Goal: Information Seeking & Learning: Find specific fact

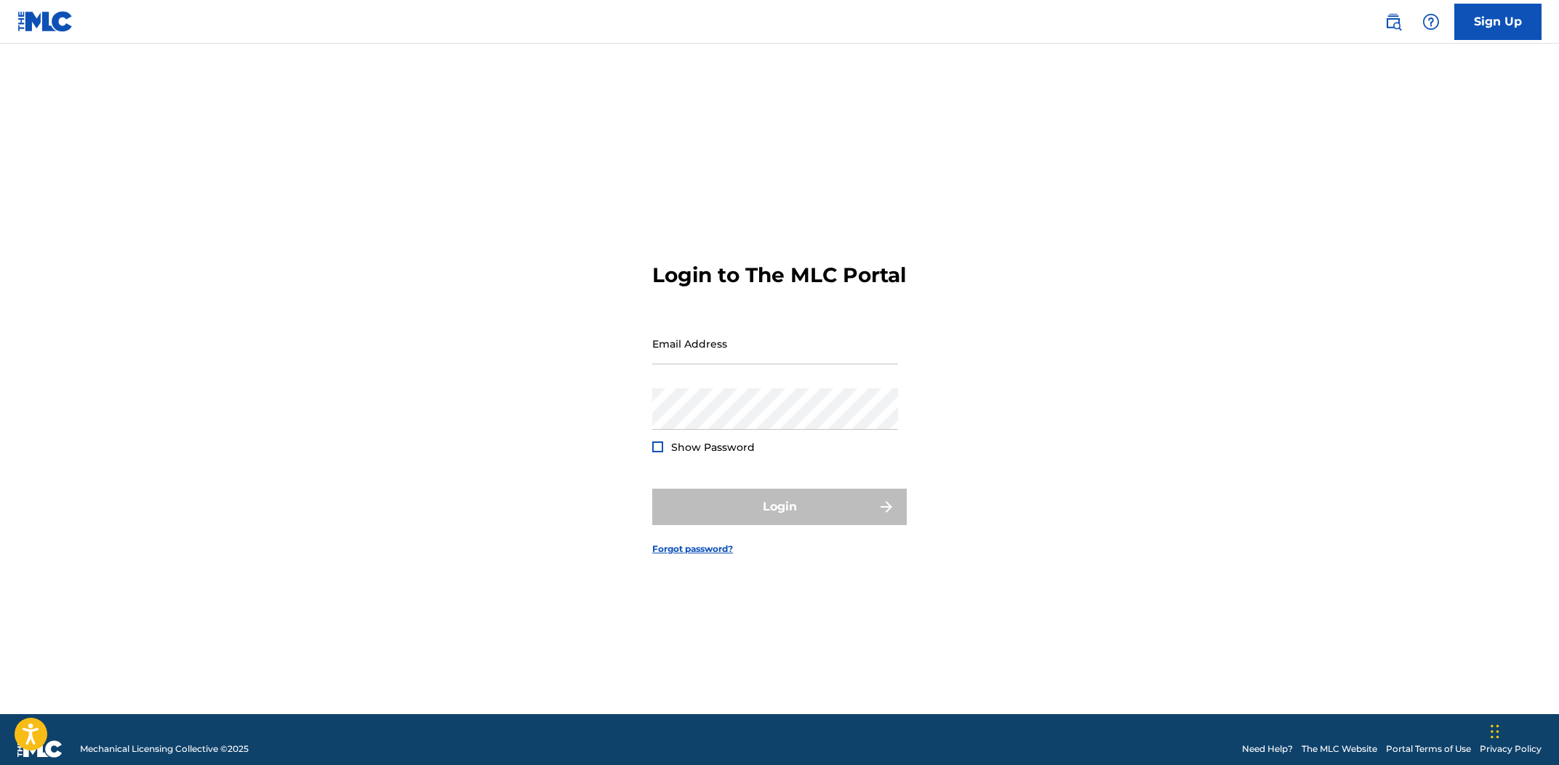
click at [763, 323] on form "Login to The MLC Portal Email Address Password Show Password Login Forgot passw…" at bounding box center [779, 397] width 254 height 634
click at [761, 339] on input "Email Address" at bounding box center [775, 343] width 246 height 41
type input "[EMAIL_ADDRESS][DOMAIN_NAME]"
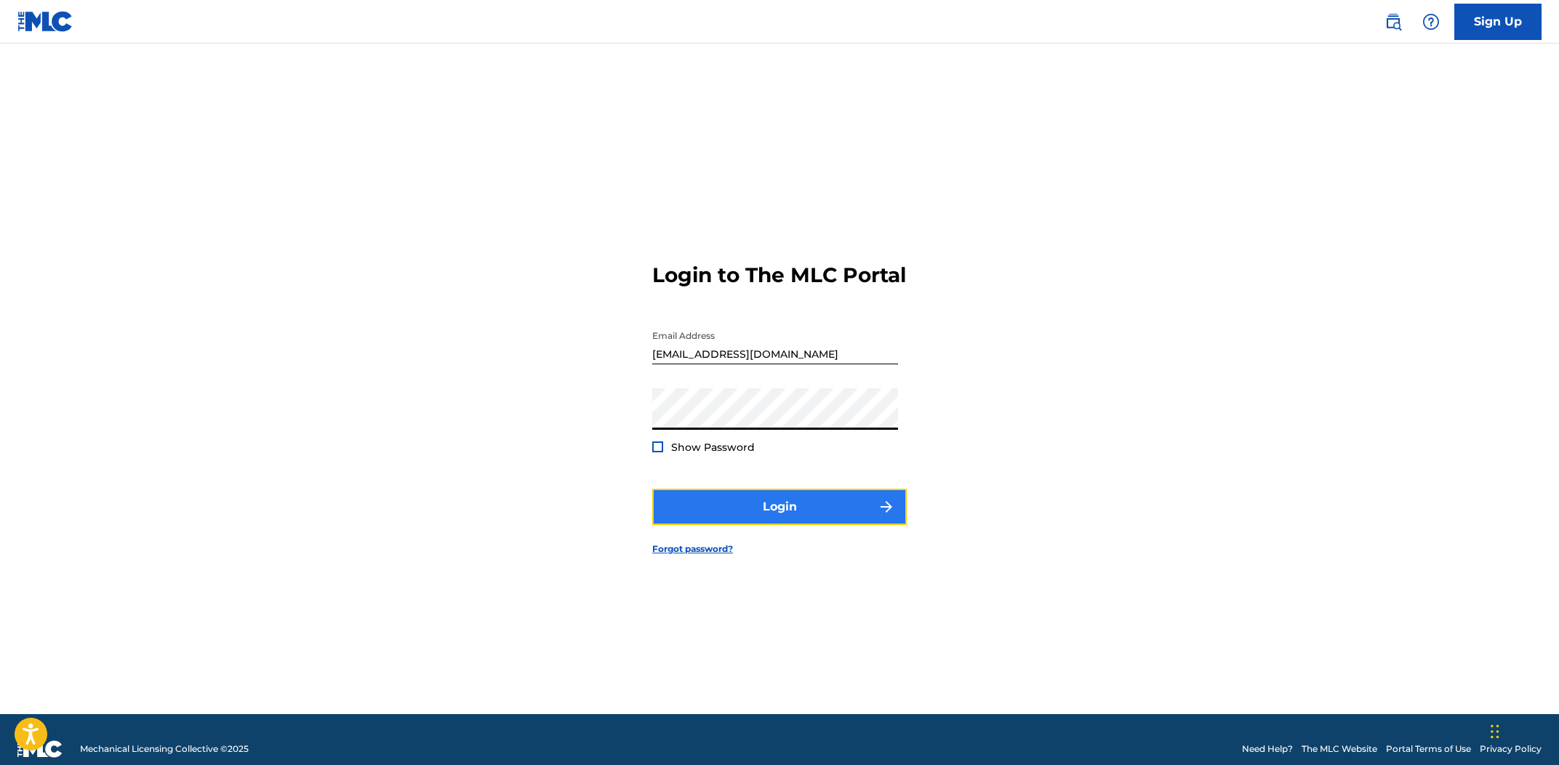
click at [766, 521] on button "Login" at bounding box center [779, 507] width 254 height 36
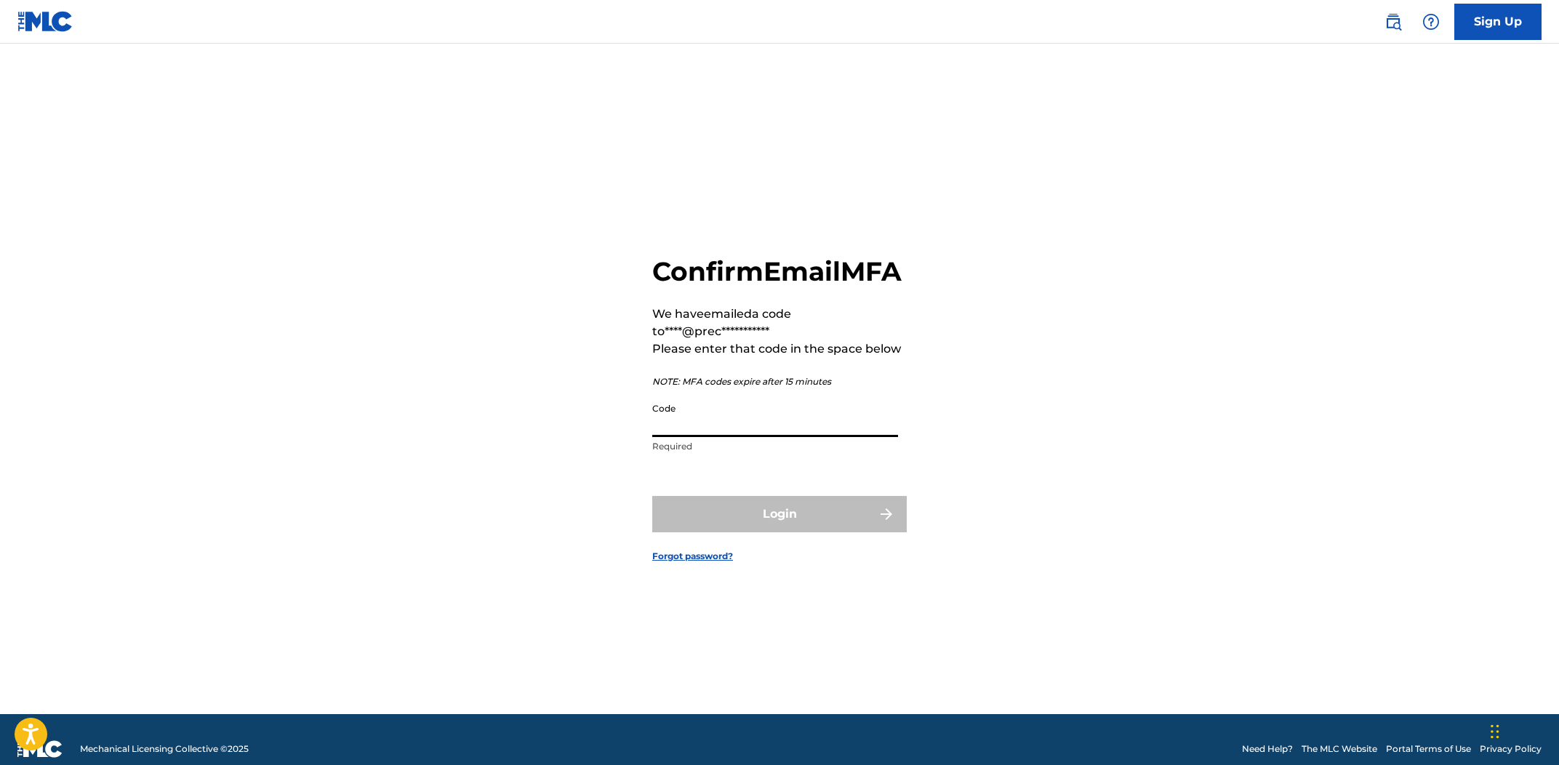
click at [802, 437] on input "Code" at bounding box center [775, 416] width 246 height 41
paste input "403502"
type input "403502"
click at [844, 532] on button "Login" at bounding box center [779, 514] width 254 height 36
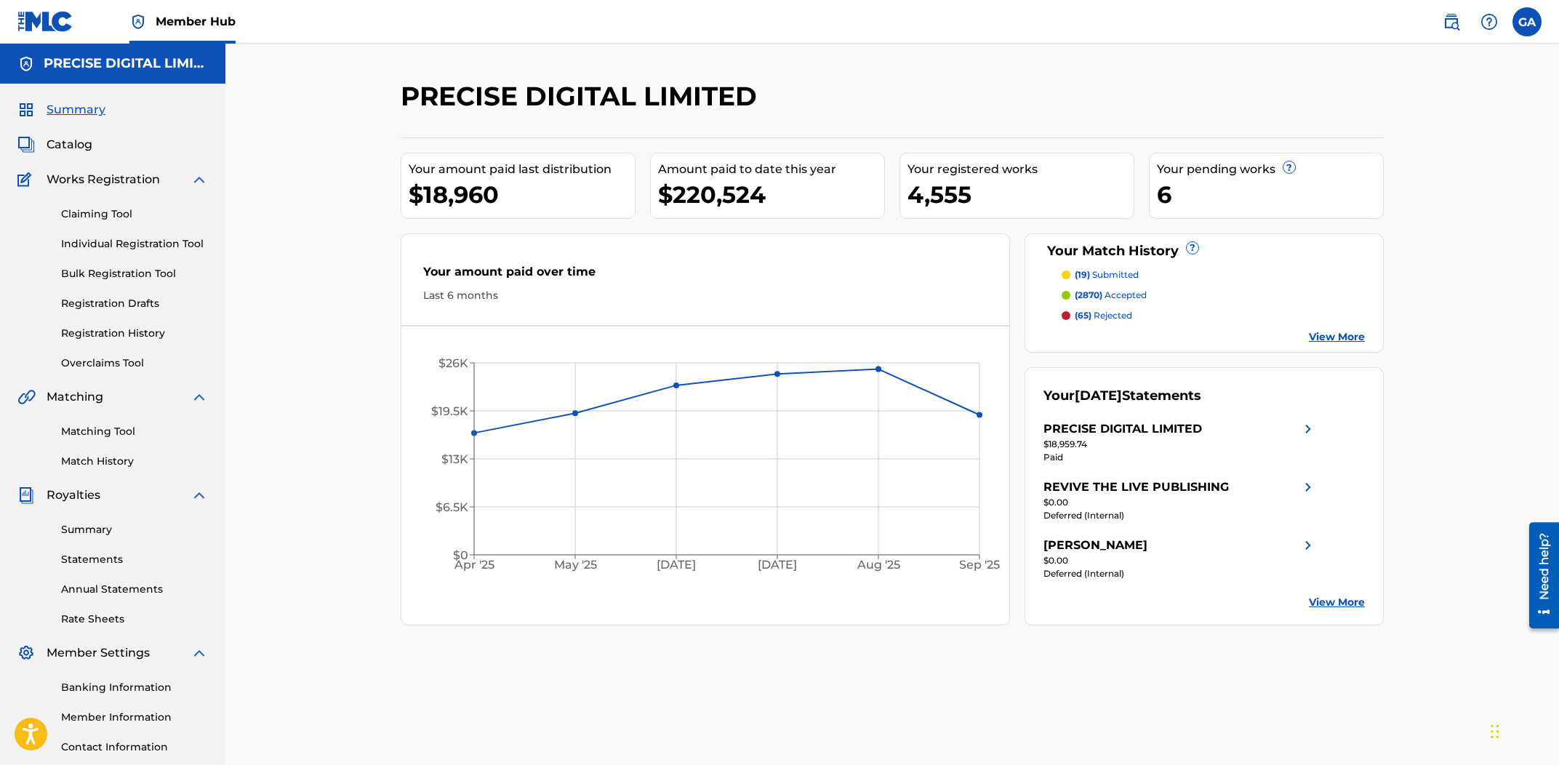
click at [300, 135] on div "PRECISE DIGITAL LIMITED Your amount paid last distribution $18,960 Amount paid …" at bounding box center [891, 423] width 1333 height 758
click at [1450, 23] on img at bounding box center [1451, 21] width 17 height 17
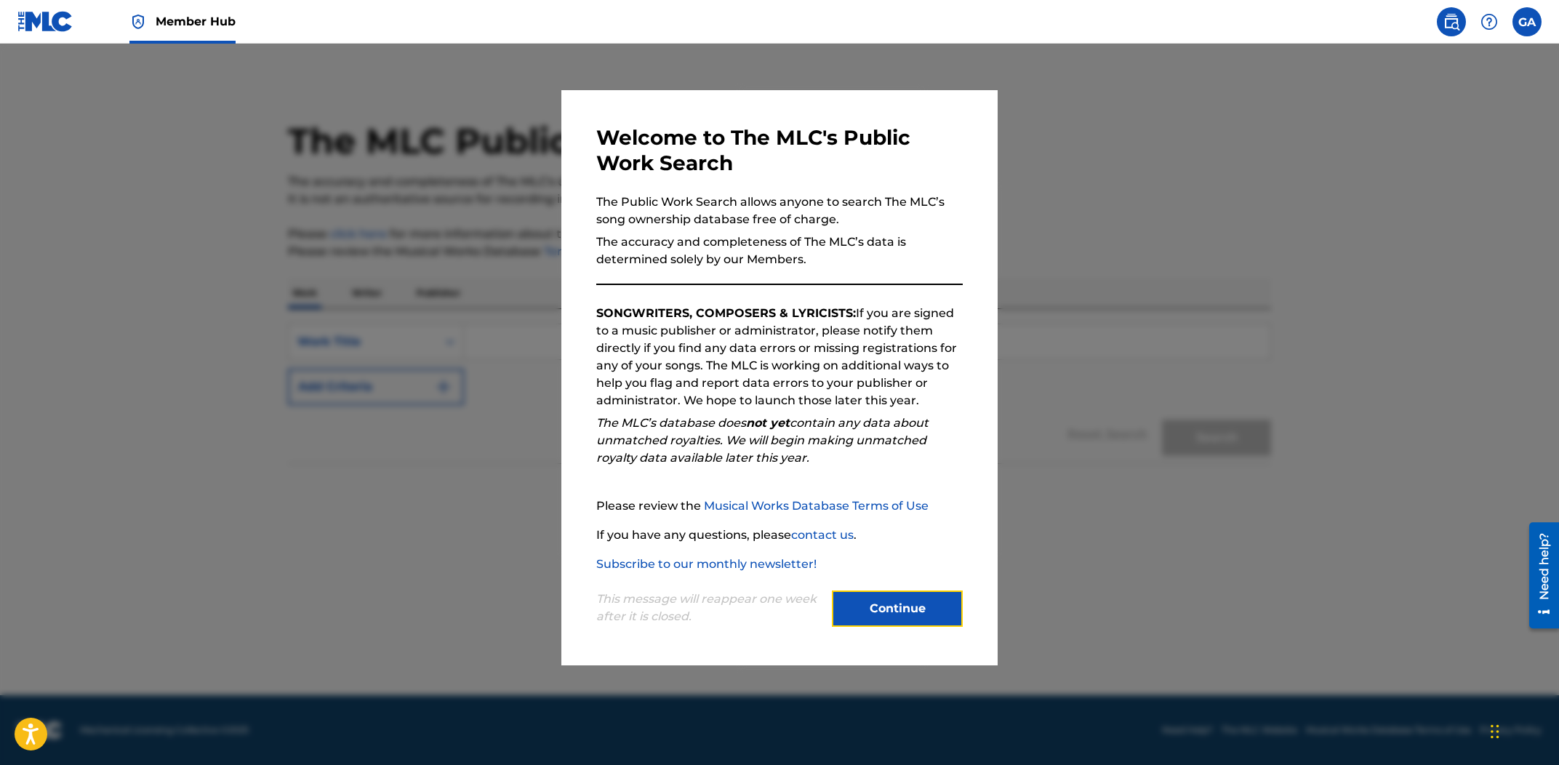
click at [912, 601] on button "Continue" at bounding box center [897, 608] width 131 height 36
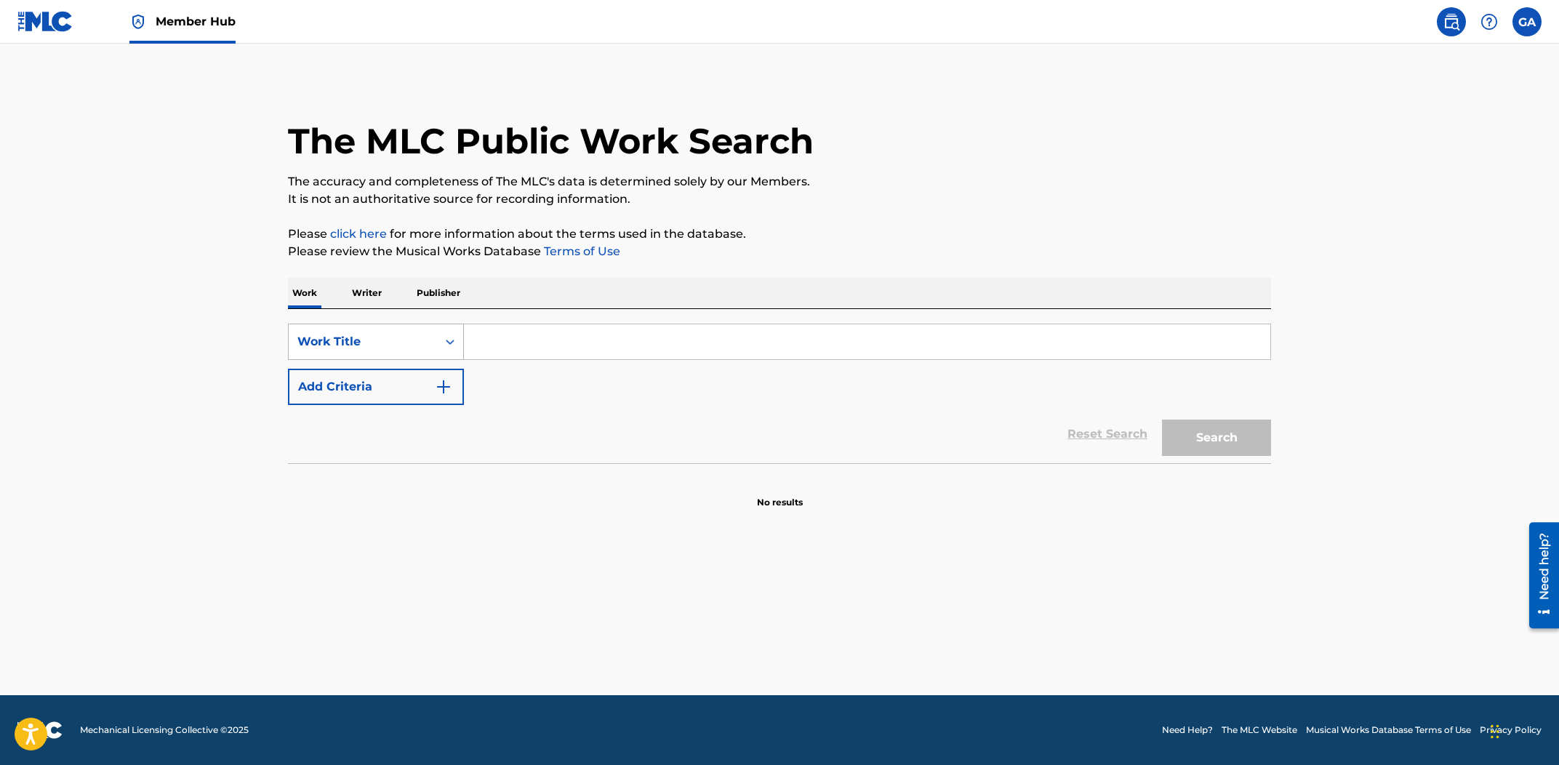
drag, startPoint x: 388, startPoint y: 336, endPoint x: 420, endPoint y: 350, distance: 35.5
click at [393, 338] on div "Work Title" at bounding box center [362, 341] width 131 height 17
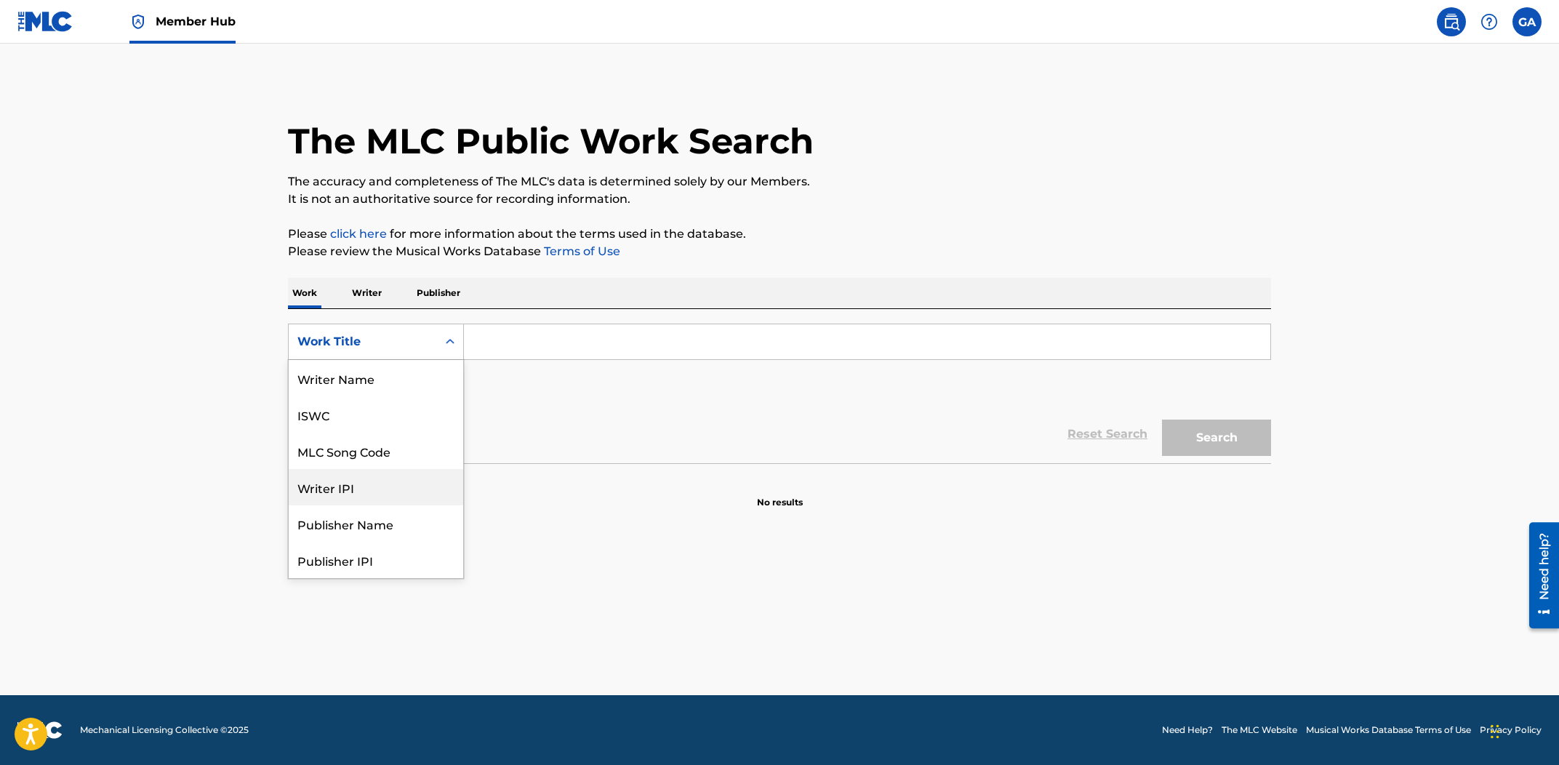
scroll to position [73, 0]
drag, startPoint x: 522, startPoint y: 321, endPoint x: 526, endPoint y: 334, distance: 13.8
click at [523, 323] on div "SearchWithCriteriafef9d18f-5631-4477-8325-768ca8ea0be5 Publisher IPI, 6 of 8. 8…" at bounding box center [779, 386] width 983 height 154
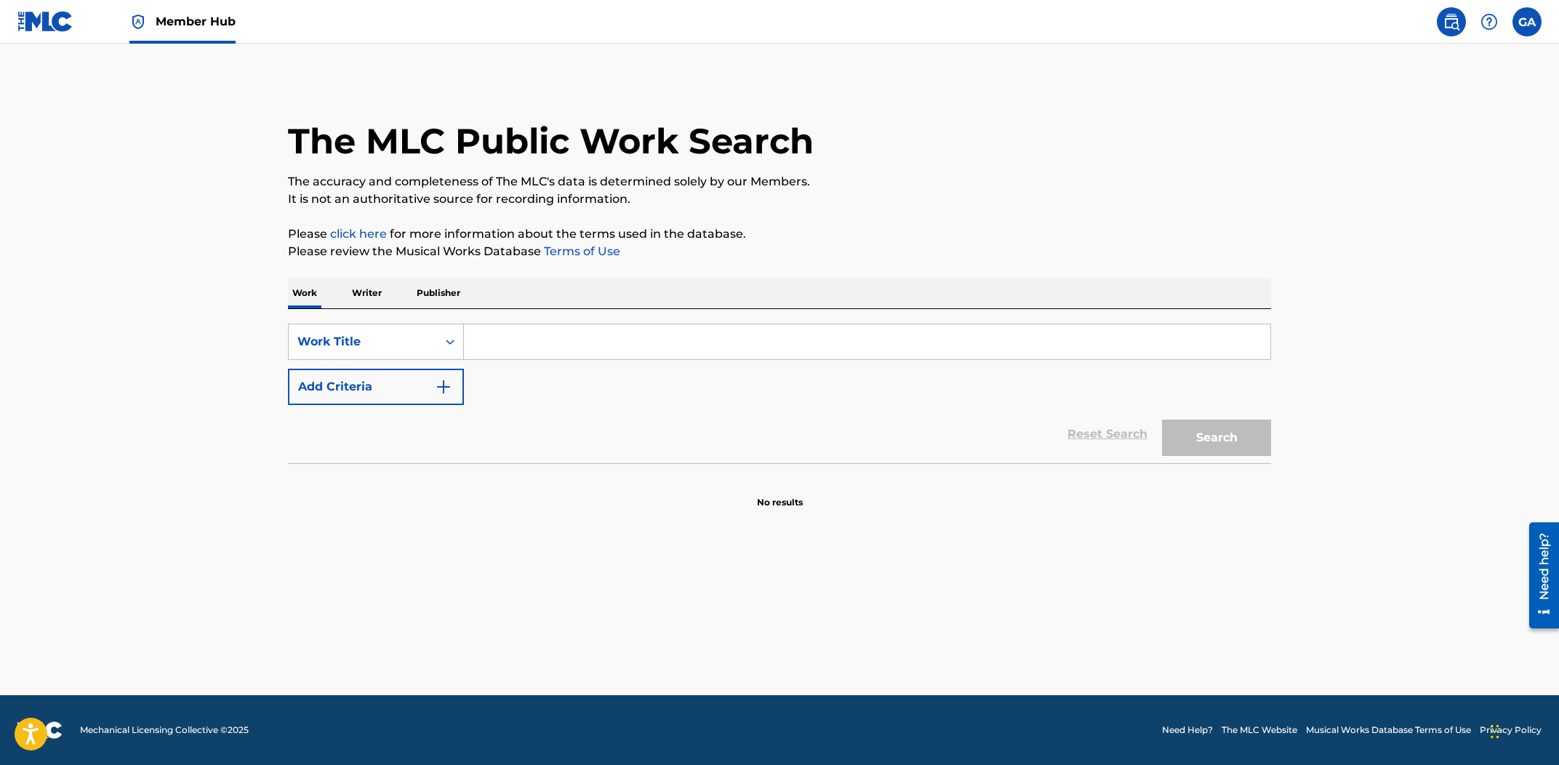
click at [526, 344] on input "Search Form" at bounding box center [867, 341] width 806 height 35
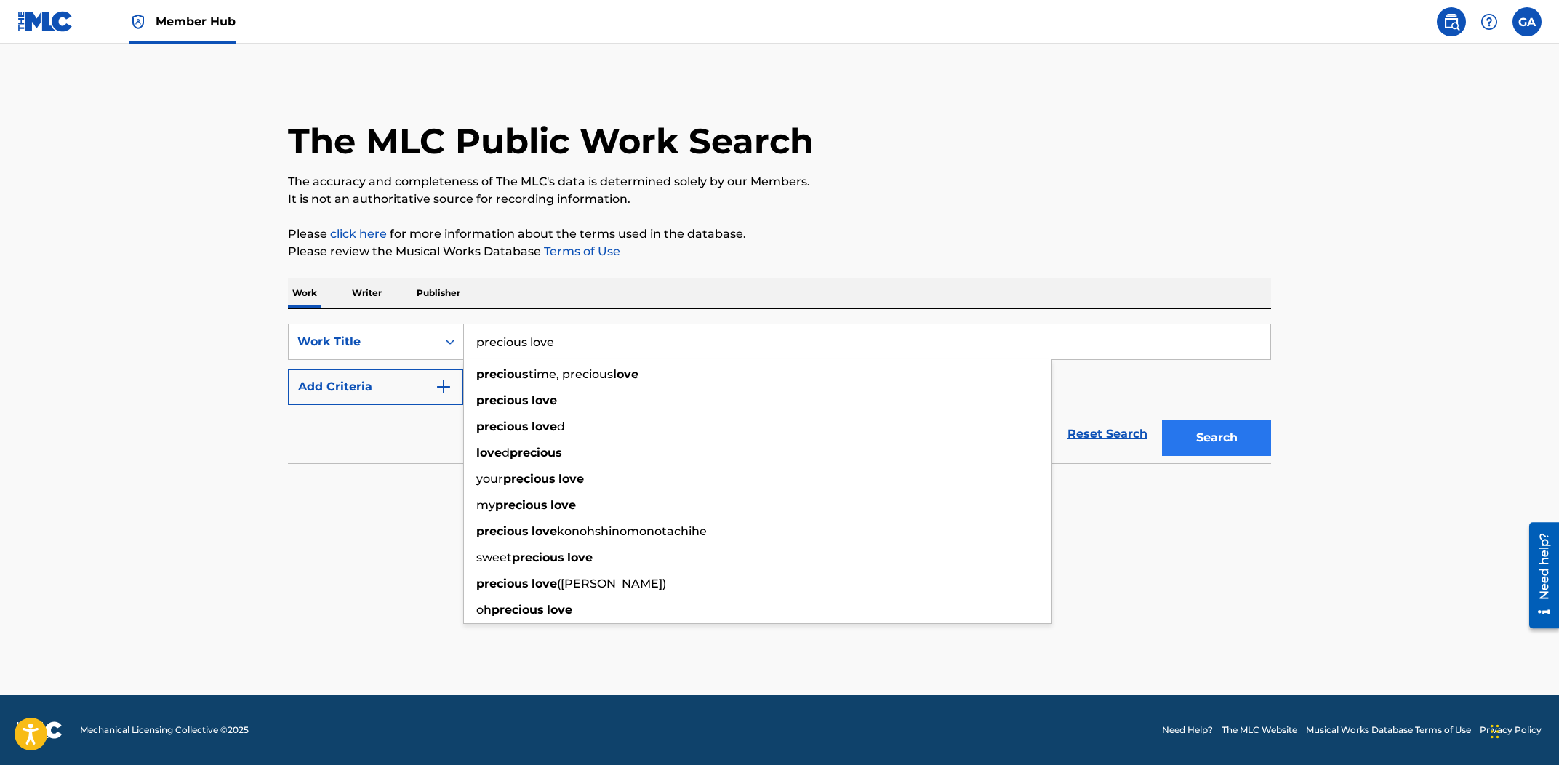
type input "precious love"
click at [1260, 438] on button "Search" at bounding box center [1216, 438] width 109 height 36
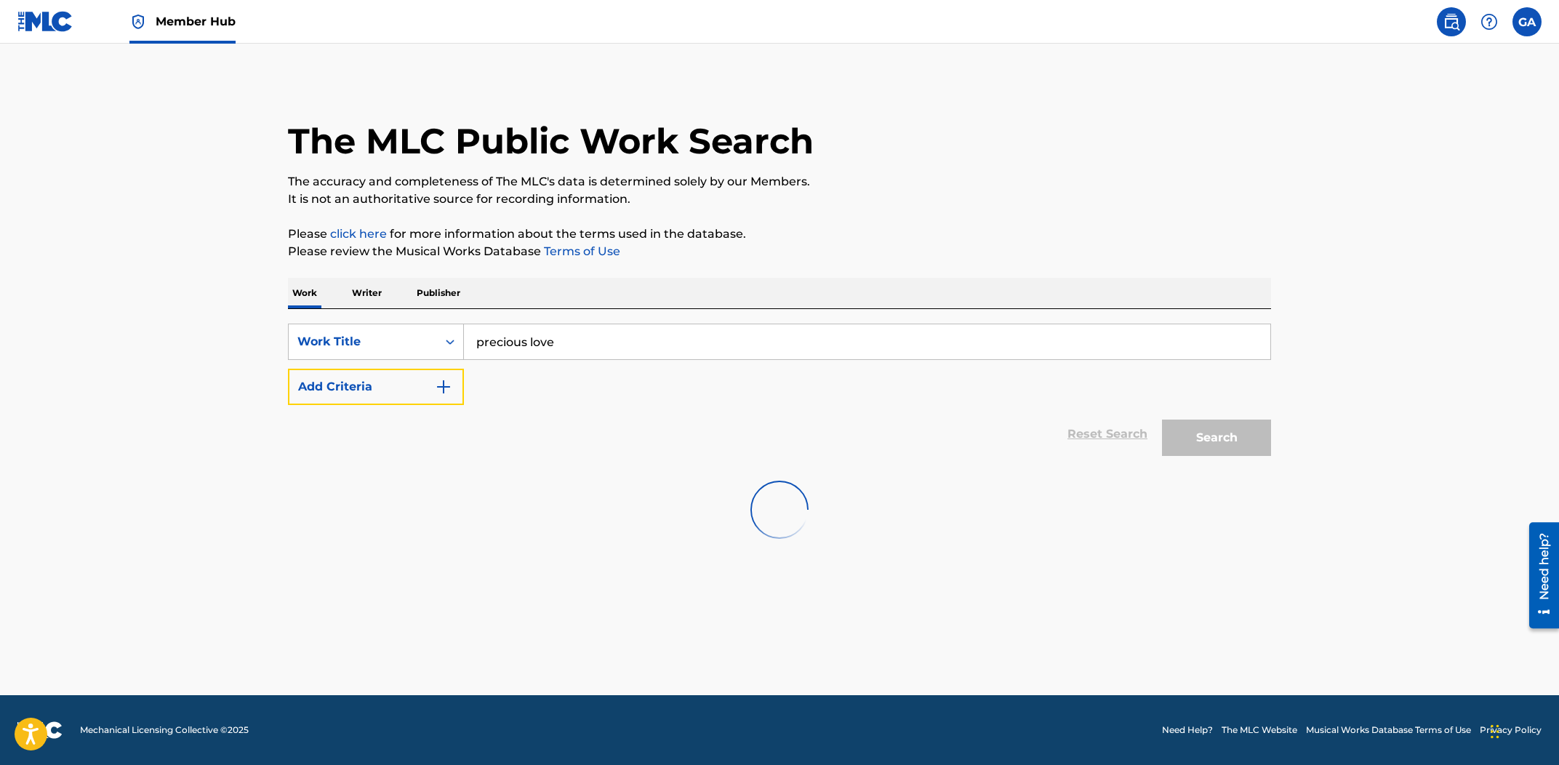
click at [334, 383] on button "Add Criteria" at bounding box center [376, 387] width 176 height 36
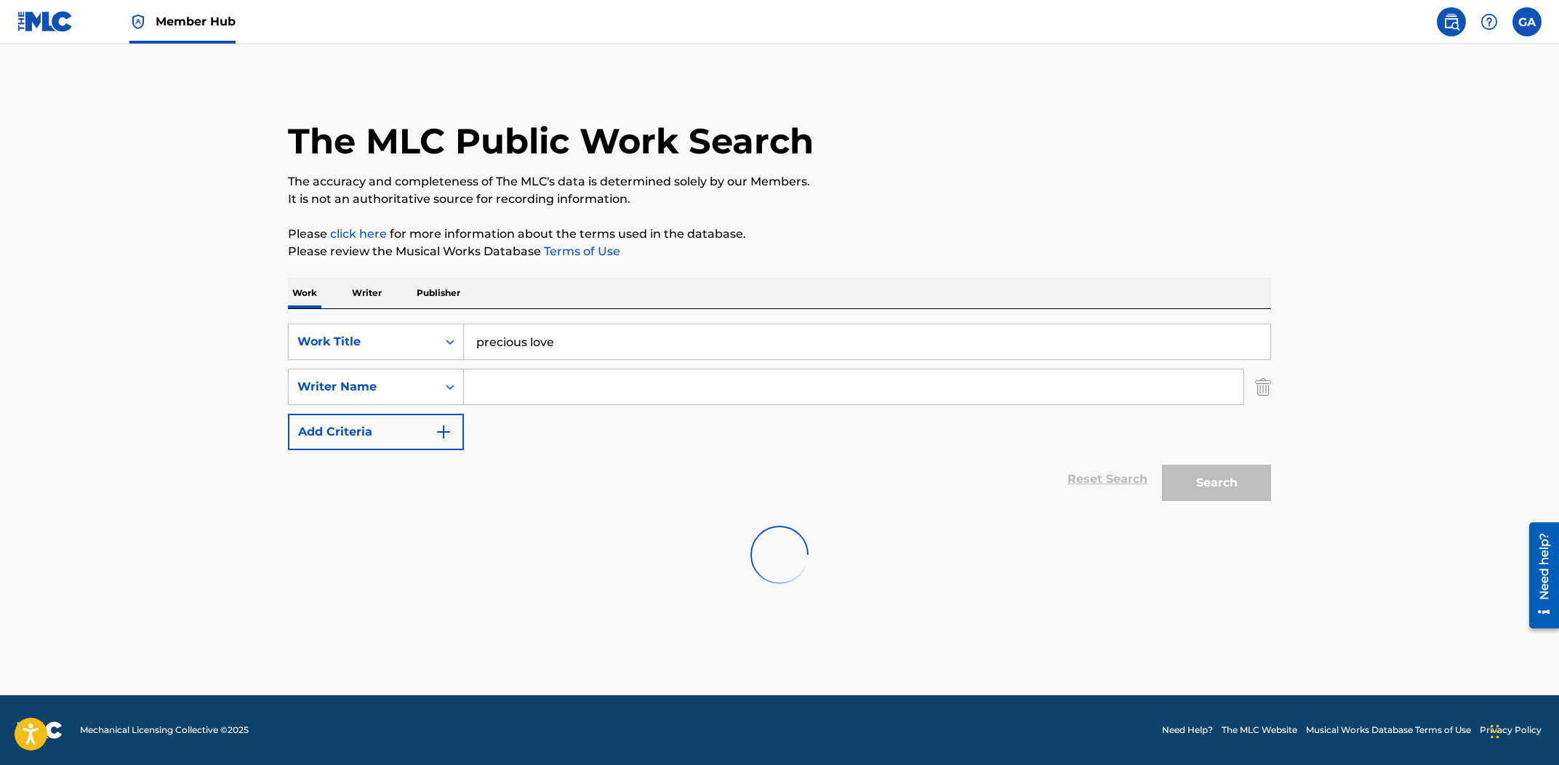
click at [497, 385] on input "Search Form" at bounding box center [853, 386] width 779 height 35
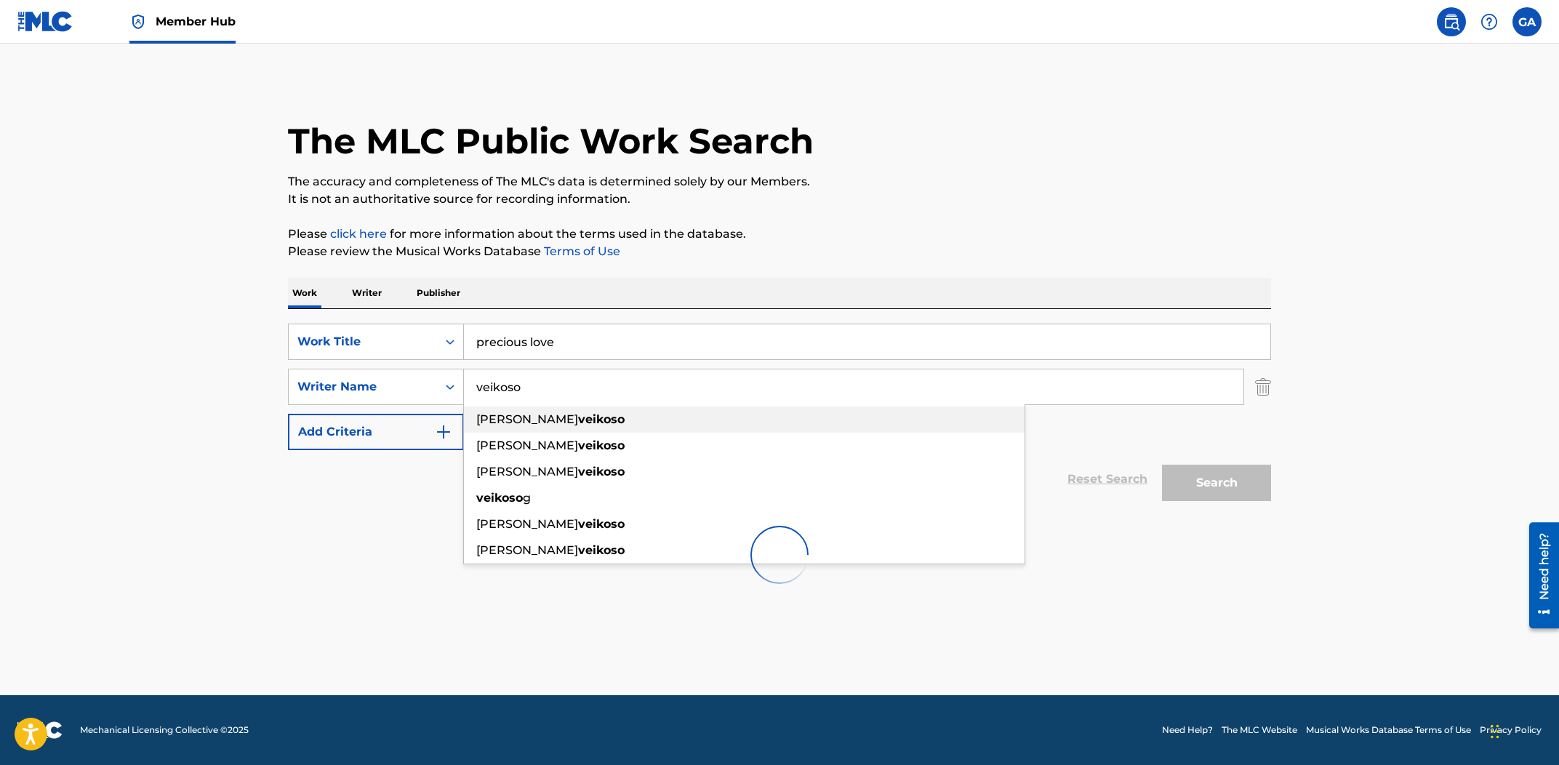
click at [544, 424] on span "[PERSON_NAME]" at bounding box center [527, 419] width 102 height 14
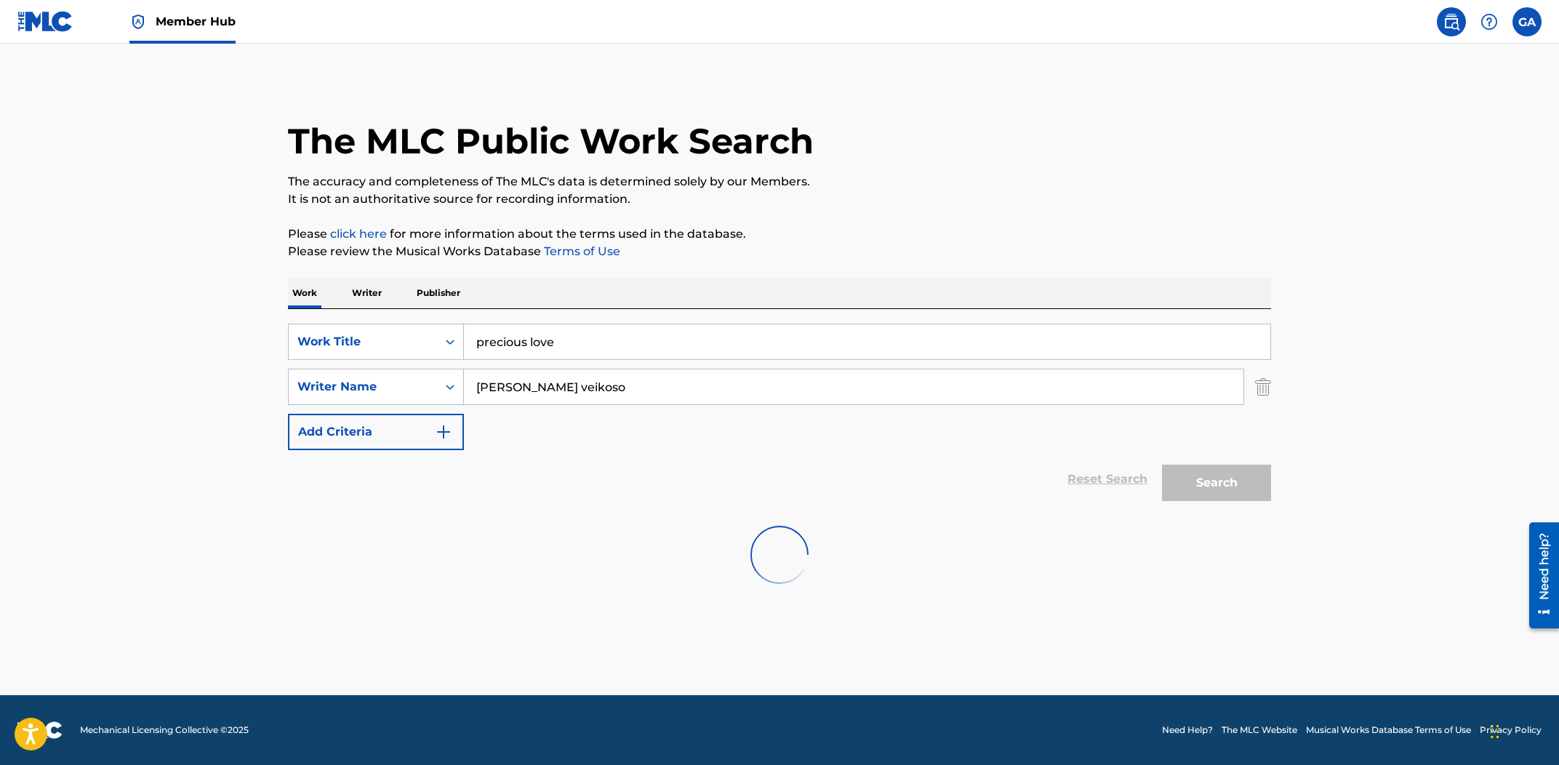
click at [1167, 572] on div at bounding box center [779, 554] width 983 height 93
click at [1208, 486] on button "Search" at bounding box center [1216, 483] width 109 height 36
drag, startPoint x: 374, startPoint y: 140, endPoint x: 441, endPoint y: 137, distance: 66.2
click at [438, 137] on h1 "The MLC Public Work Search" at bounding box center [551, 141] width 526 height 44
click at [438, 189] on p "The accuracy and completeness of The MLC's data is determined solely by our Mem…" at bounding box center [779, 181] width 983 height 17
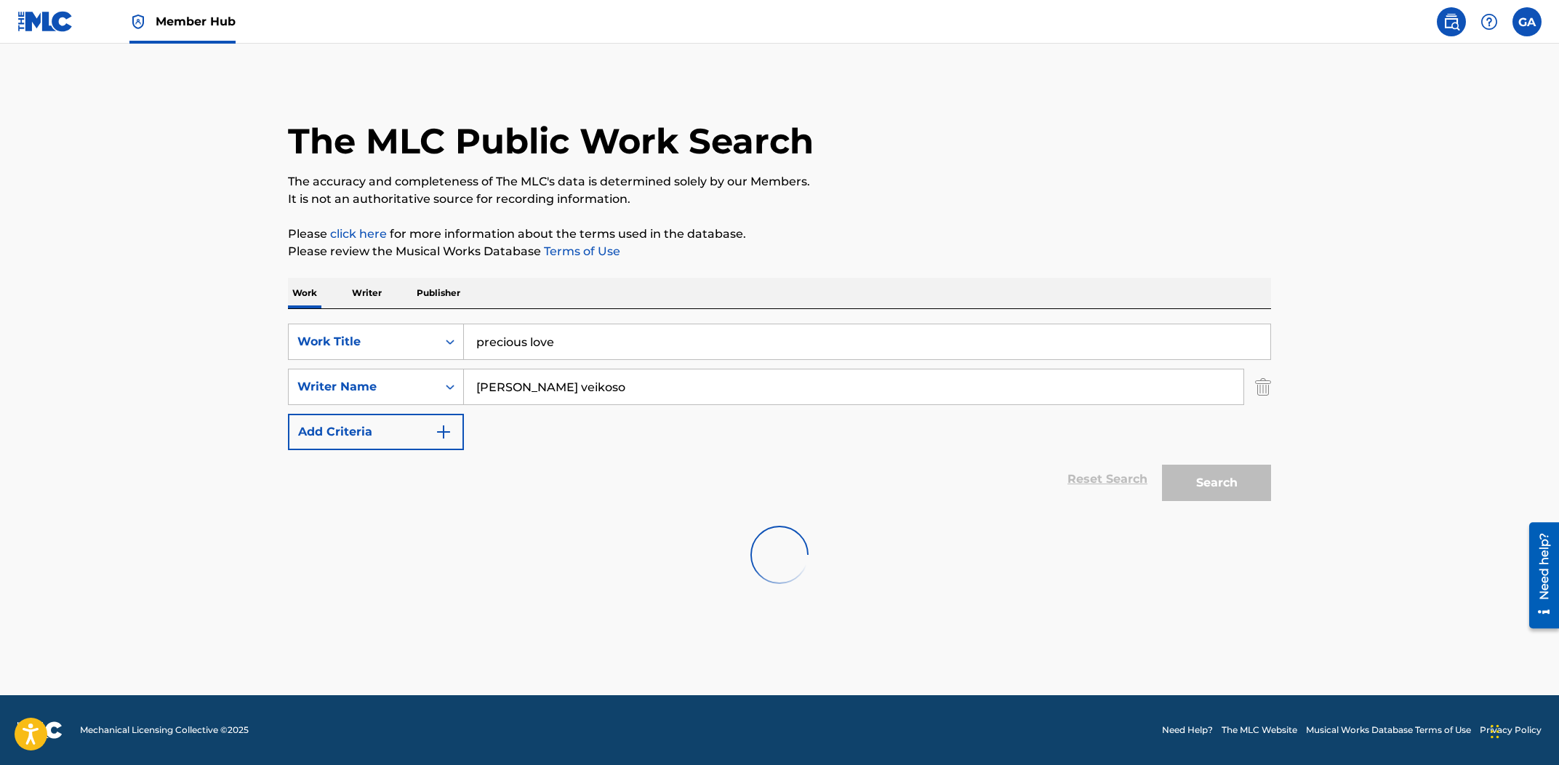
click at [641, 145] on h1 "The MLC Public Work Search" at bounding box center [551, 141] width 526 height 44
drag, startPoint x: 440, startPoint y: 147, endPoint x: 452, endPoint y: 142, distance: 13.4
click at [452, 142] on h1 "The MLC Public Work Search" at bounding box center [551, 141] width 526 height 44
click at [452, 143] on h1 "The MLC Public Work Search" at bounding box center [551, 141] width 526 height 44
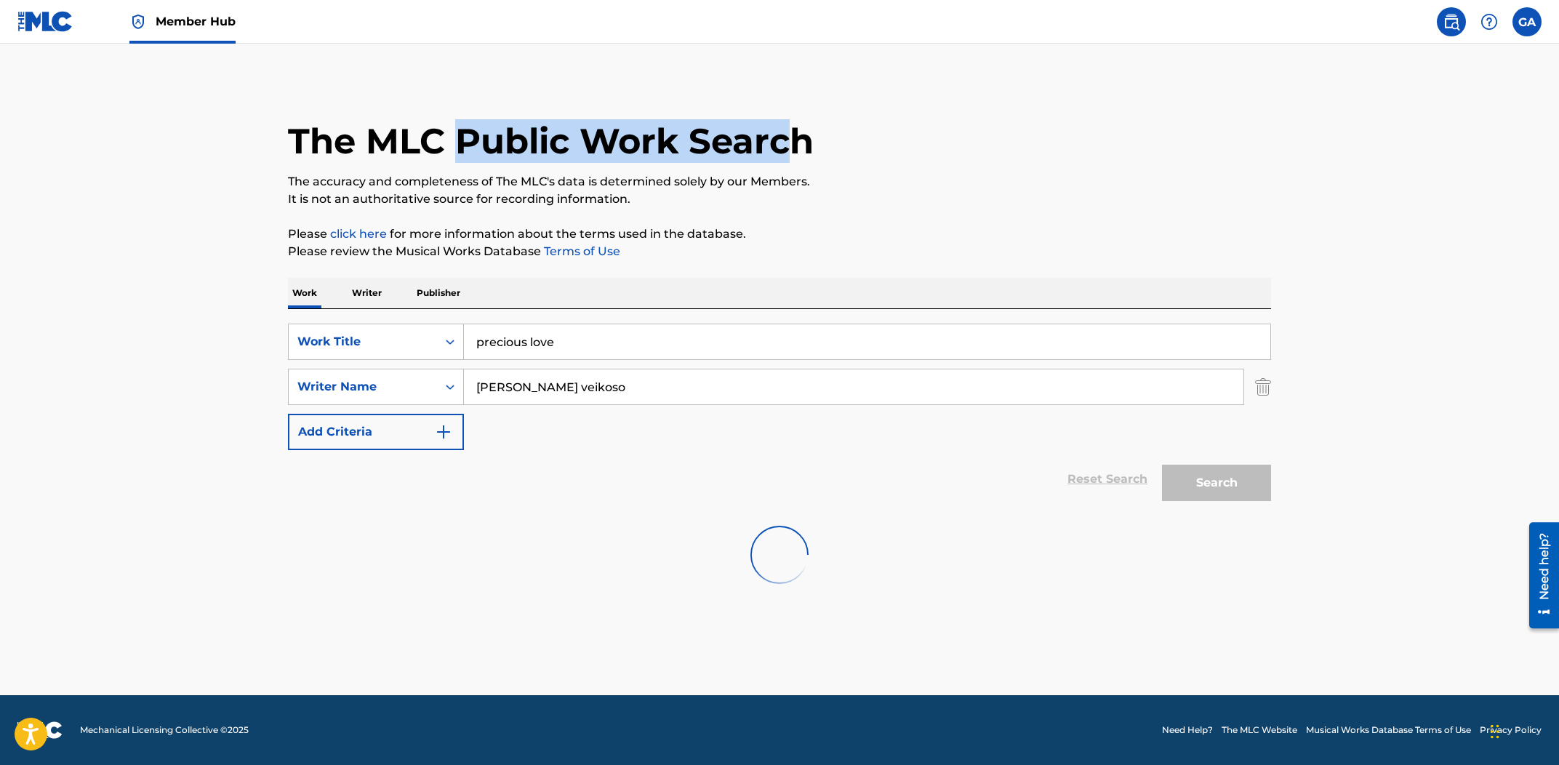
drag, startPoint x: 463, startPoint y: 140, endPoint x: 800, endPoint y: 145, distance: 336.7
click at [800, 145] on h1 "The MLC Public Work Search" at bounding box center [551, 141] width 526 height 44
click at [799, 145] on h1 "The MLC Public Work Search" at bounding box center [551, 141] width 526 height 44
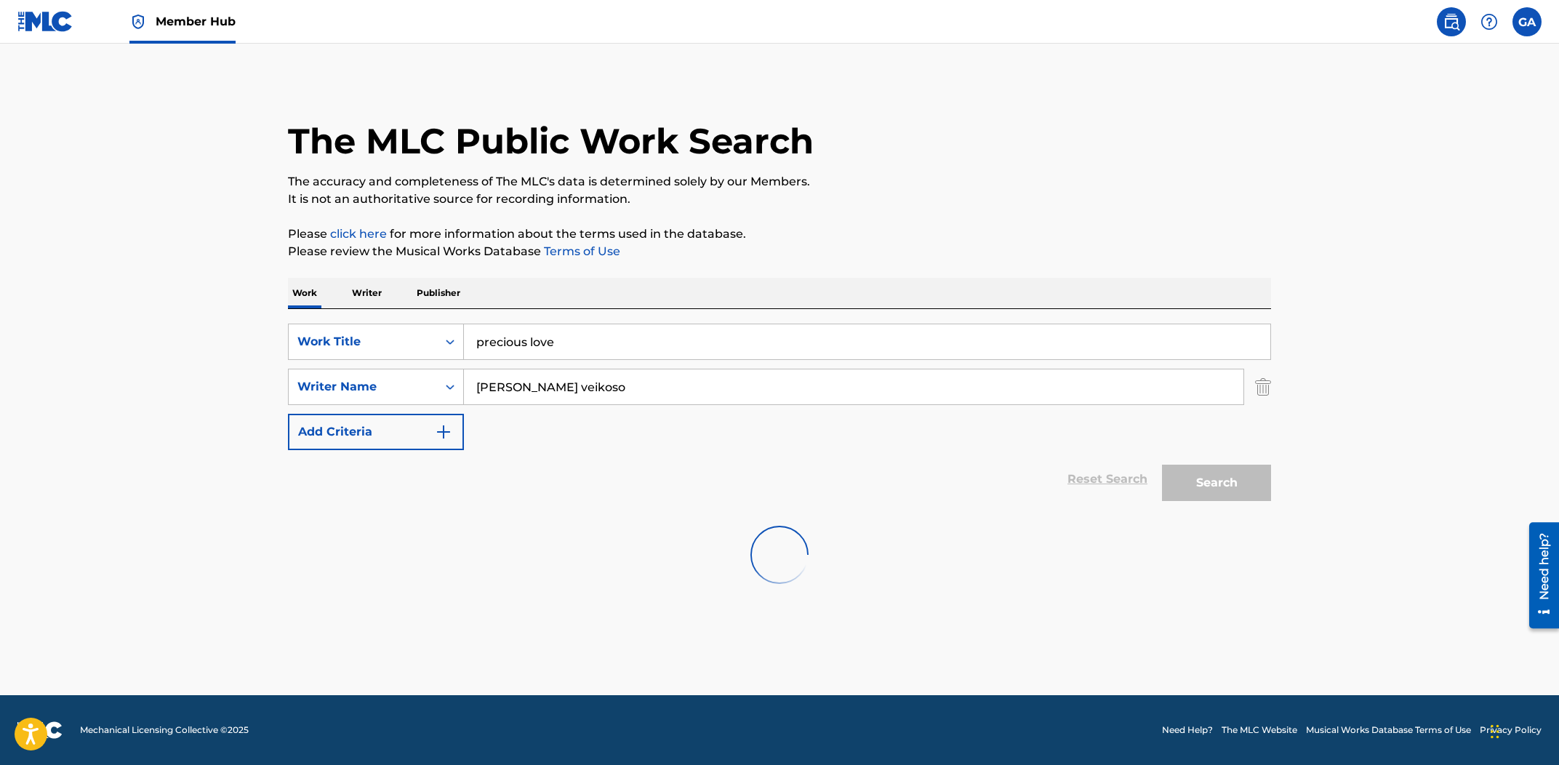
drag, startPoint x: 761, startPoint y: 173, endPoint x: 739, endPoint y: 167, distance: 22.6
click at [739, 167] on div "The MLC Public Work Search" at bounding box center [779, 133] width 983 height 106
drag, startPoint x: 737, startPoint y: 167, endPoint x: 734, endPoint y: 184, distance: 17.1
click at [737, 167] on div "The MLC Public Work Search" at bounding box center [779, 133] width 983 height 106
drag, startPoint x: 732, startPoint y: 184, endPoint x: 684, endPoint y: 183, distance: 48.0
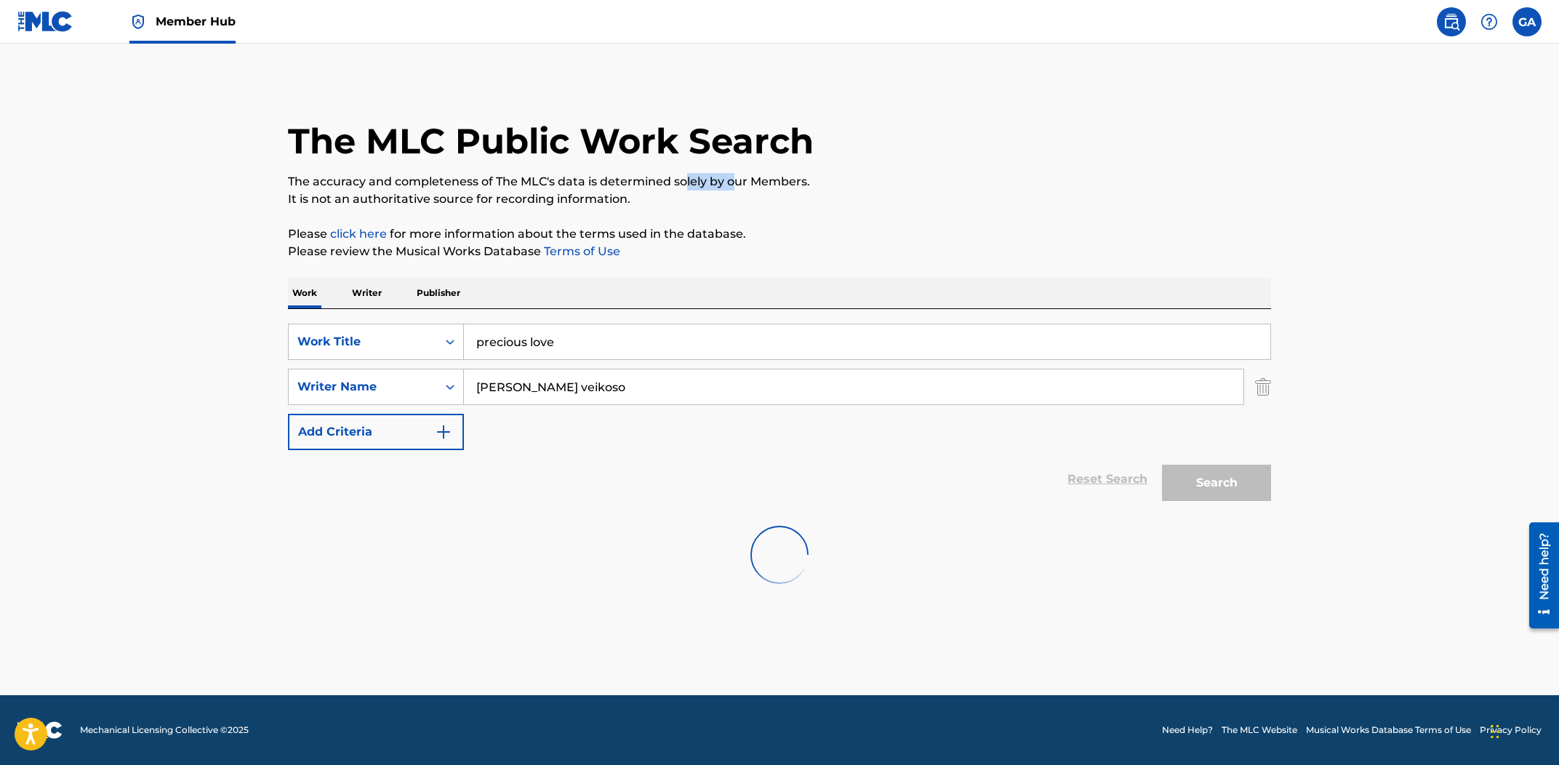
click at [684, 183] on p "The accuracy and completeness of The MLC's data is determined solely by our Mem…" at bounding box center [779, 181] width 983 height 17
drag, startPoint x: 675, startPoint y: 184, endPoint x: 705, endPoint y: 177, distance: 30.0
click at [705, 177] on p "The accuracy and completeness of The MLC's data is determined solely by our Mem…" at bounding box center [779, 181] width 983 height 17
click at [707, 177] on p "The accuracy and completeness of The MLC's data is determined solely by our Mem…" at bounding box center [779, 181] width 983 height 17
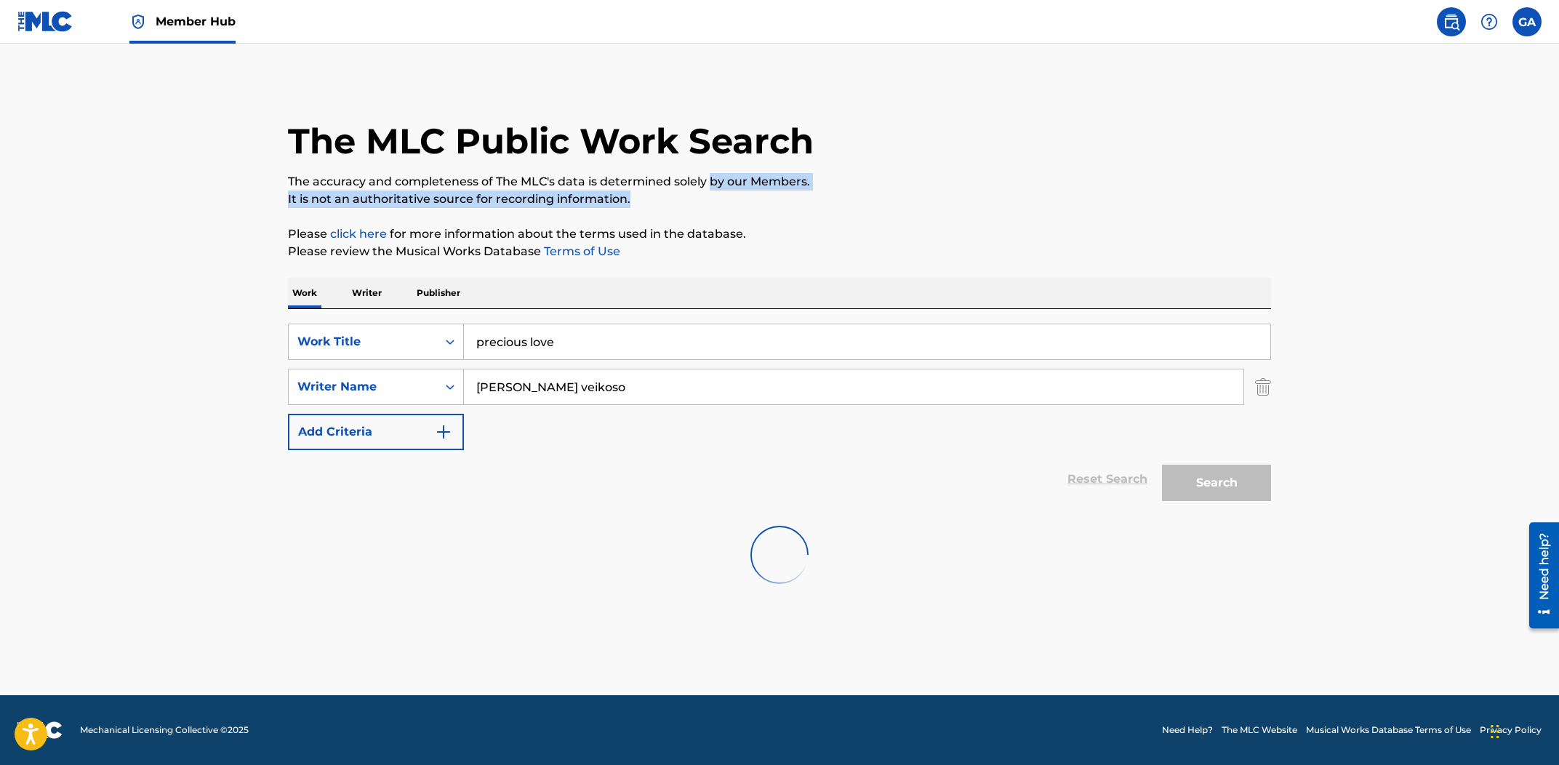
drag, startPoint x: 715, startPoint y: 176, endPoint x: 805, endPoint y: 196, distance: 91.7
click at [805, 196] on div "The MLC Public Work Search The accuracy and completeness of The MLC's data is d…" at bounding box center [779, 340] width 1018 height 521
click at [805, 196] on p "It is not an authoritative source for recording information." at bounding box center [779, 198] width 983 height 17
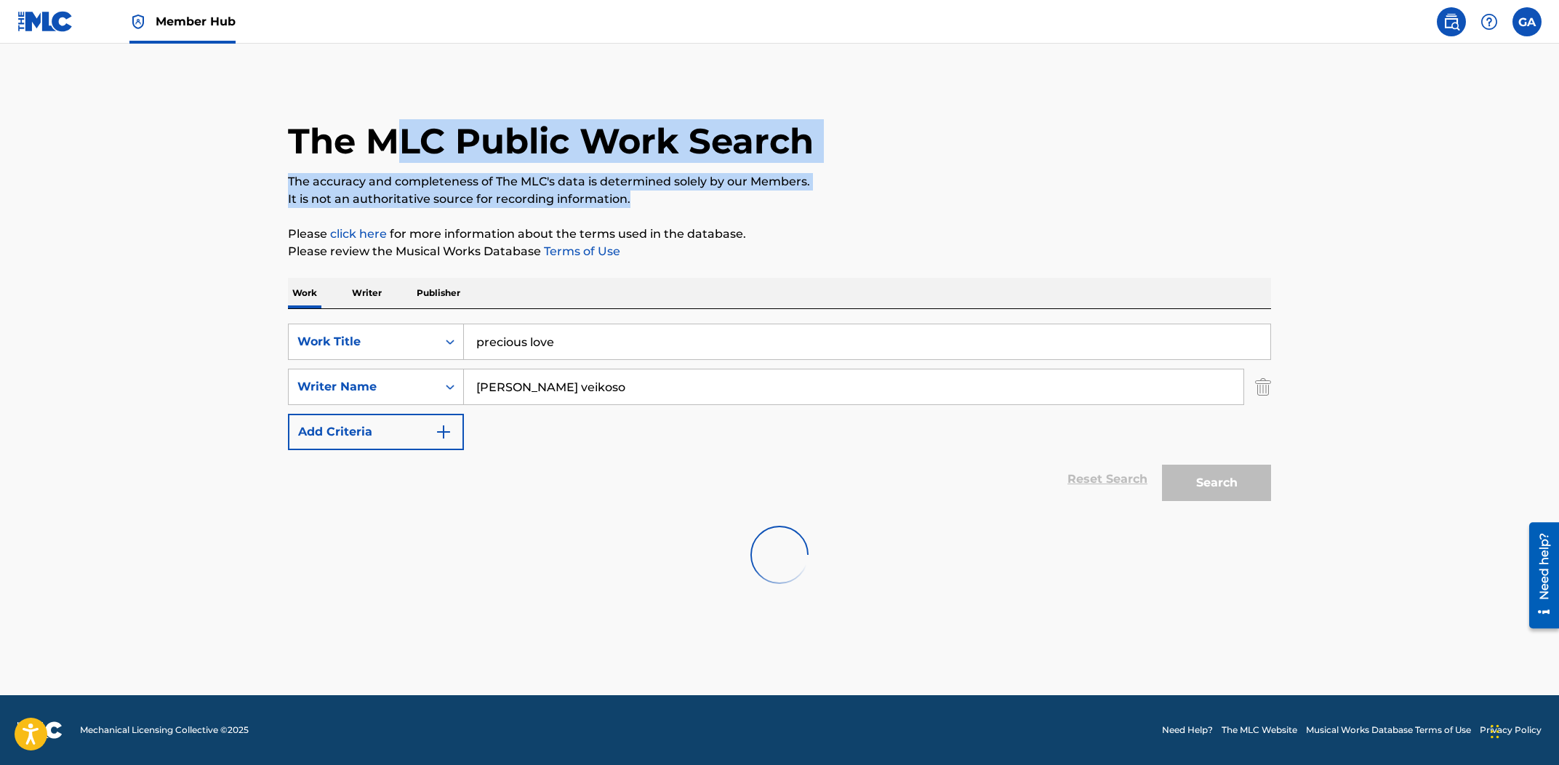
drag, startPoint x: 747, startPoint y: 190, endPoint x: 381, endPoint y: 151, distance: 368.5
click at [384, 151] on div "The MLC Public Work Search The accuracy and completeness of The MLC's data is d…" at bounding box center [779, 340] width 1018 height 521
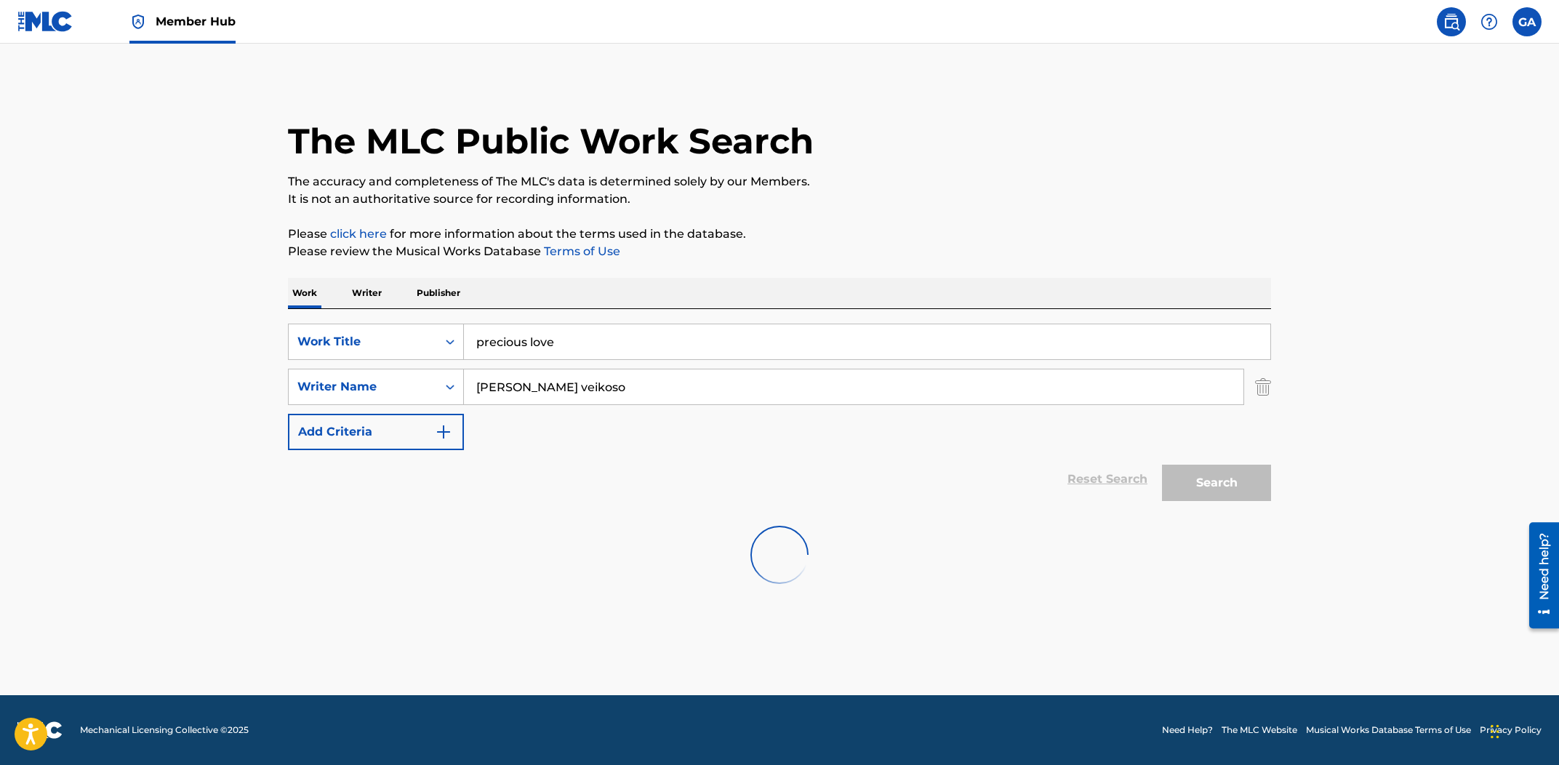
click at [383, 148] on h1 "The MLC Public Work Search" at bounding box center [551, 141] width 526 height 44
click at [1211, 488] on button "Search" at bounding box center [1216, 483] width 109 height 36
drag, startPoint x: 494, startPoint y: 381, endPoint x: 356, endPoint y: 372, distance: 139.2
click at [464, 372] on input "[PERSON_NAME] veikoso" at bounding box center [853, 386] width 779 height 35
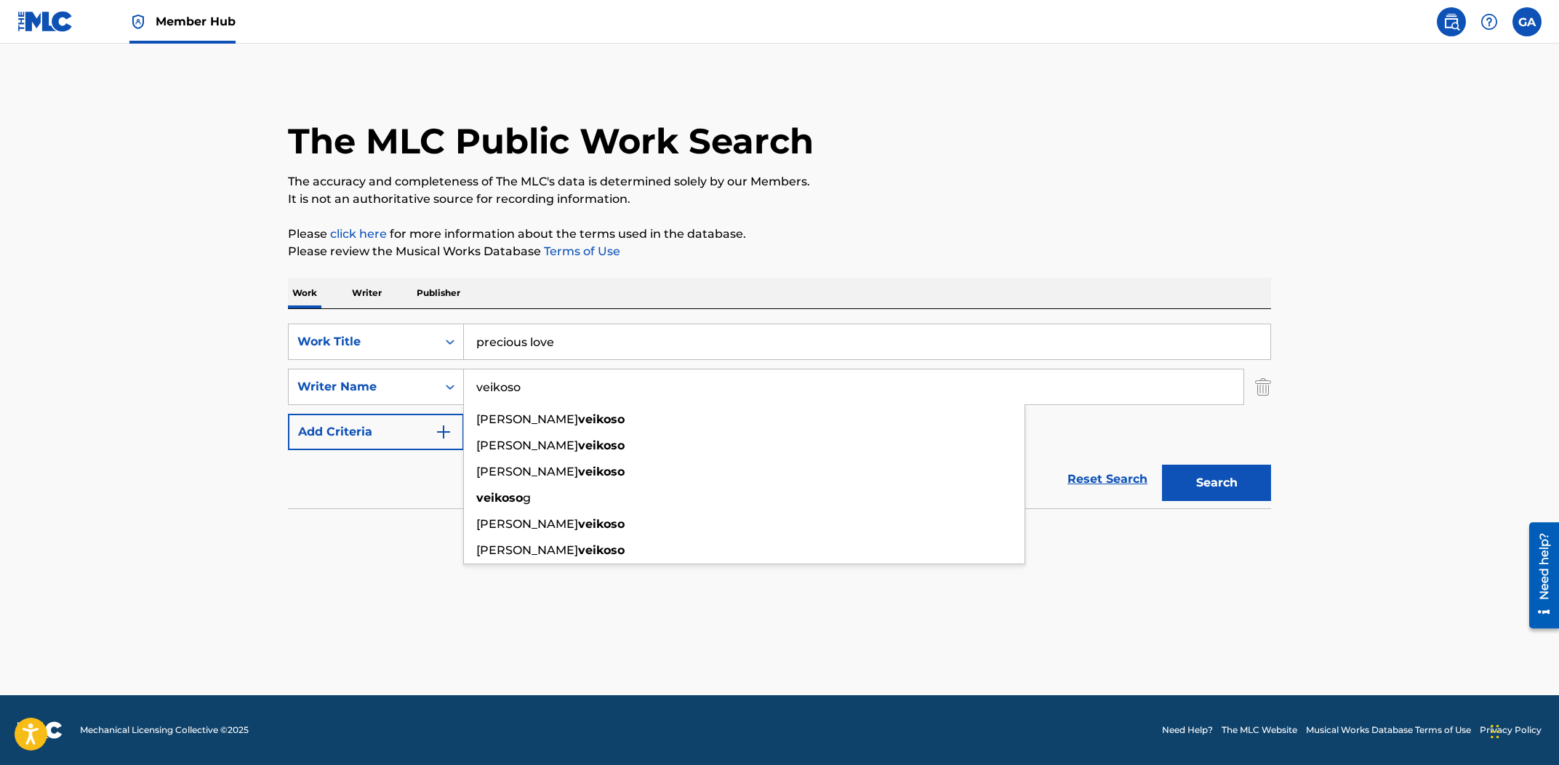
type input "veikoso"
click at [1196, 465] on div "Search" at bounding box center [1213, 479] width 116 height 58
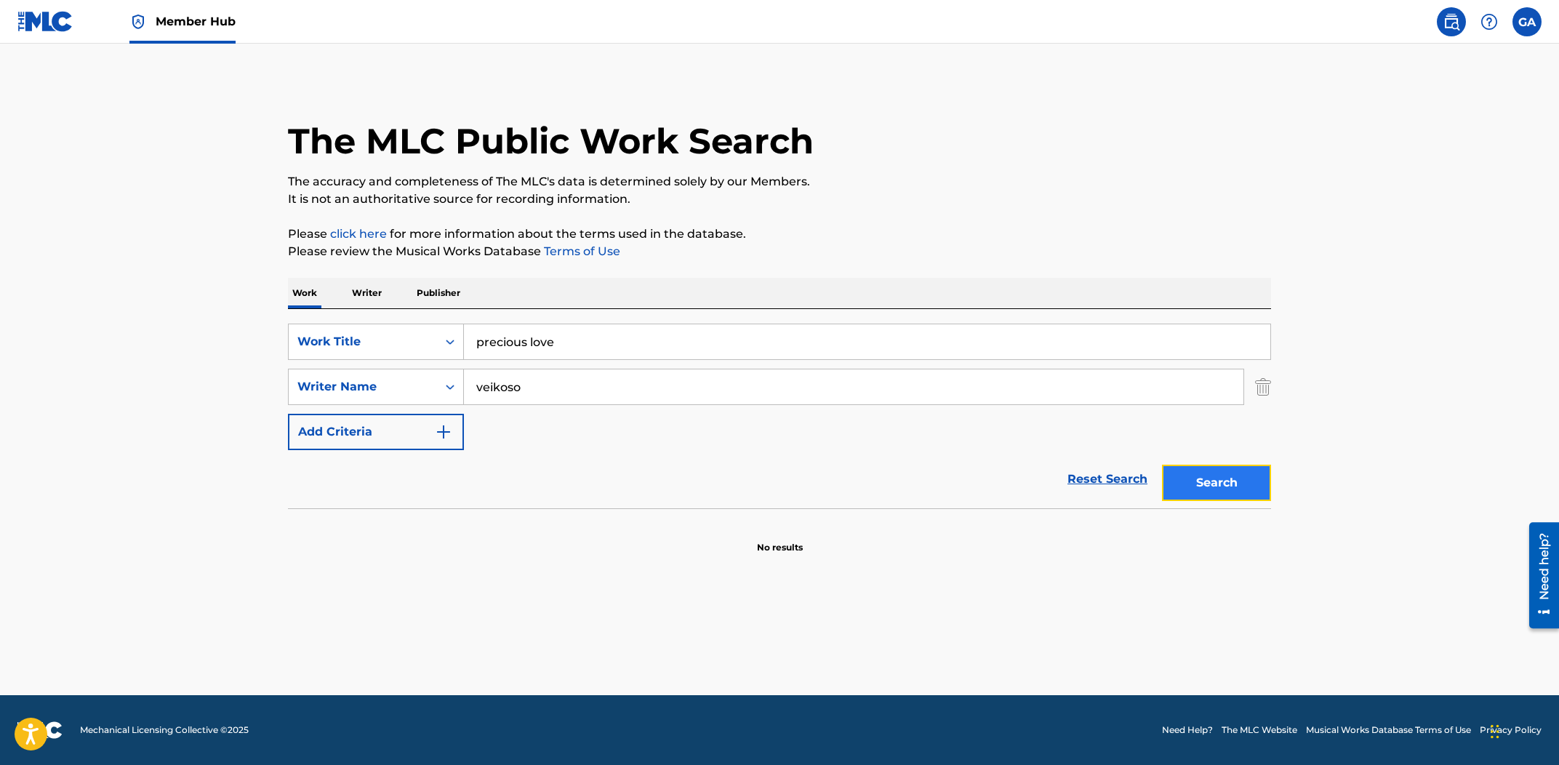
click at [1220, 484] on button "Search" at bounding box center [1216, 483] width 109 height 36
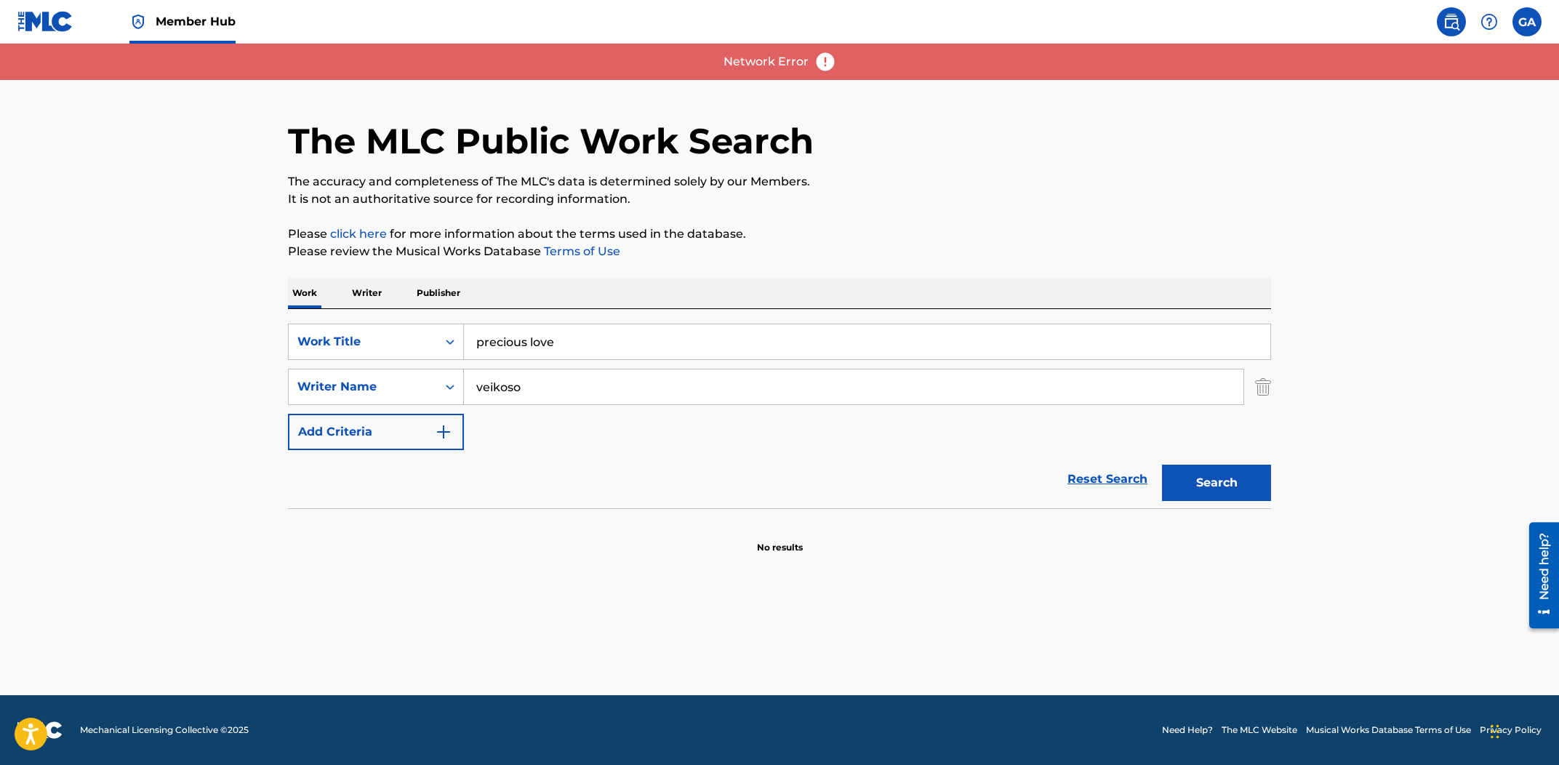
click at [864, 127] on div "The MLC Public Work Search" at bounding box center [779, 133] width 983 height 106
click at [822, 73] on div "Network Error" at bounding box center [779, 62] width 1559 height 36
click at [821, 68] on img at bounding box center [825, 62] width 22 height 22
click at [368, 300] on p "Writer" at bounding box center [367, 293] width 39 height 31
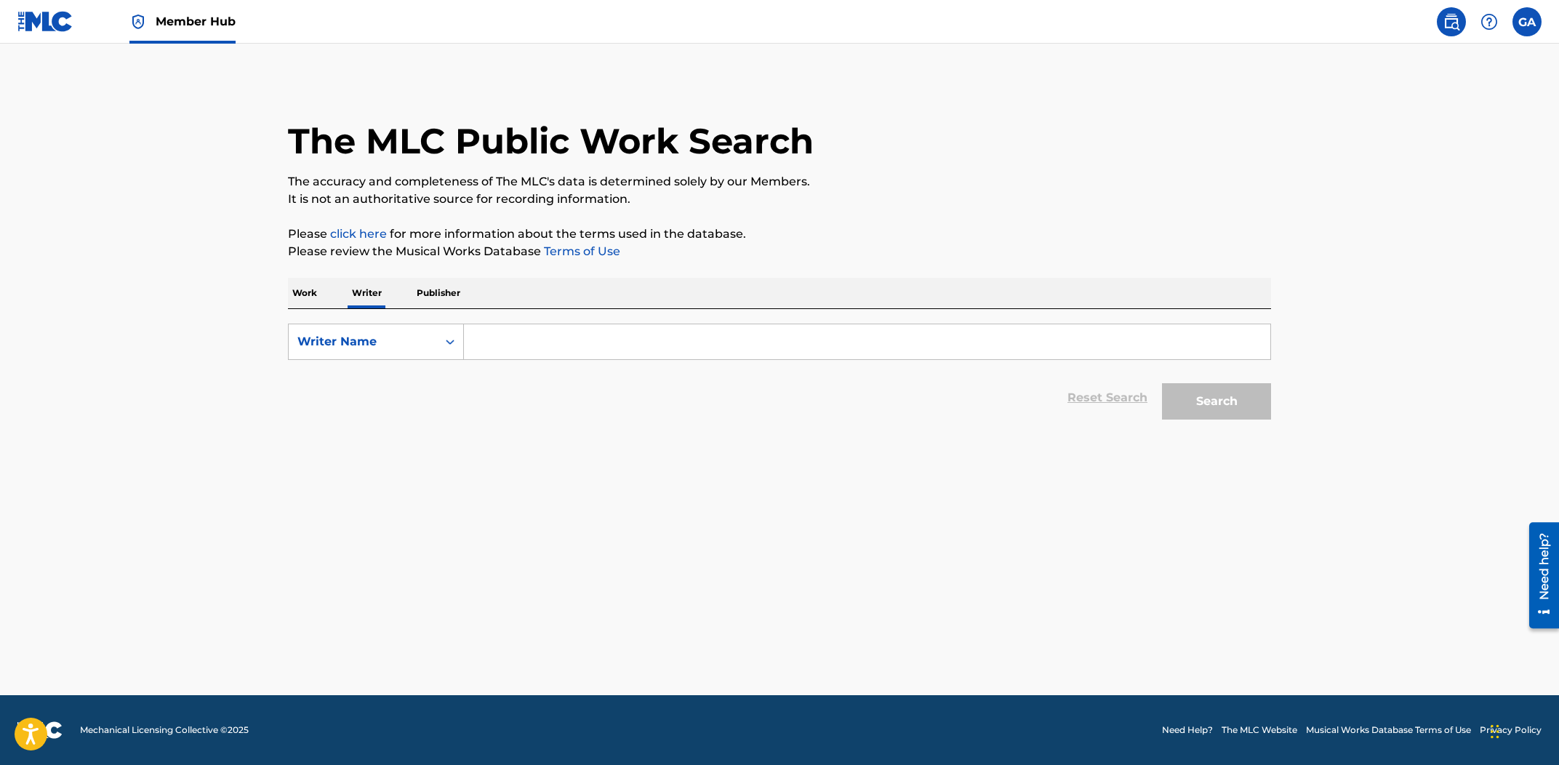
drag, startPoint x: 307, startPoint y: 288, endPoint x: 343, endPoint y: 297, distance: 37.4
click at [310, 289] on p "Work" at bounding box center [304, 293] width 33 height 31
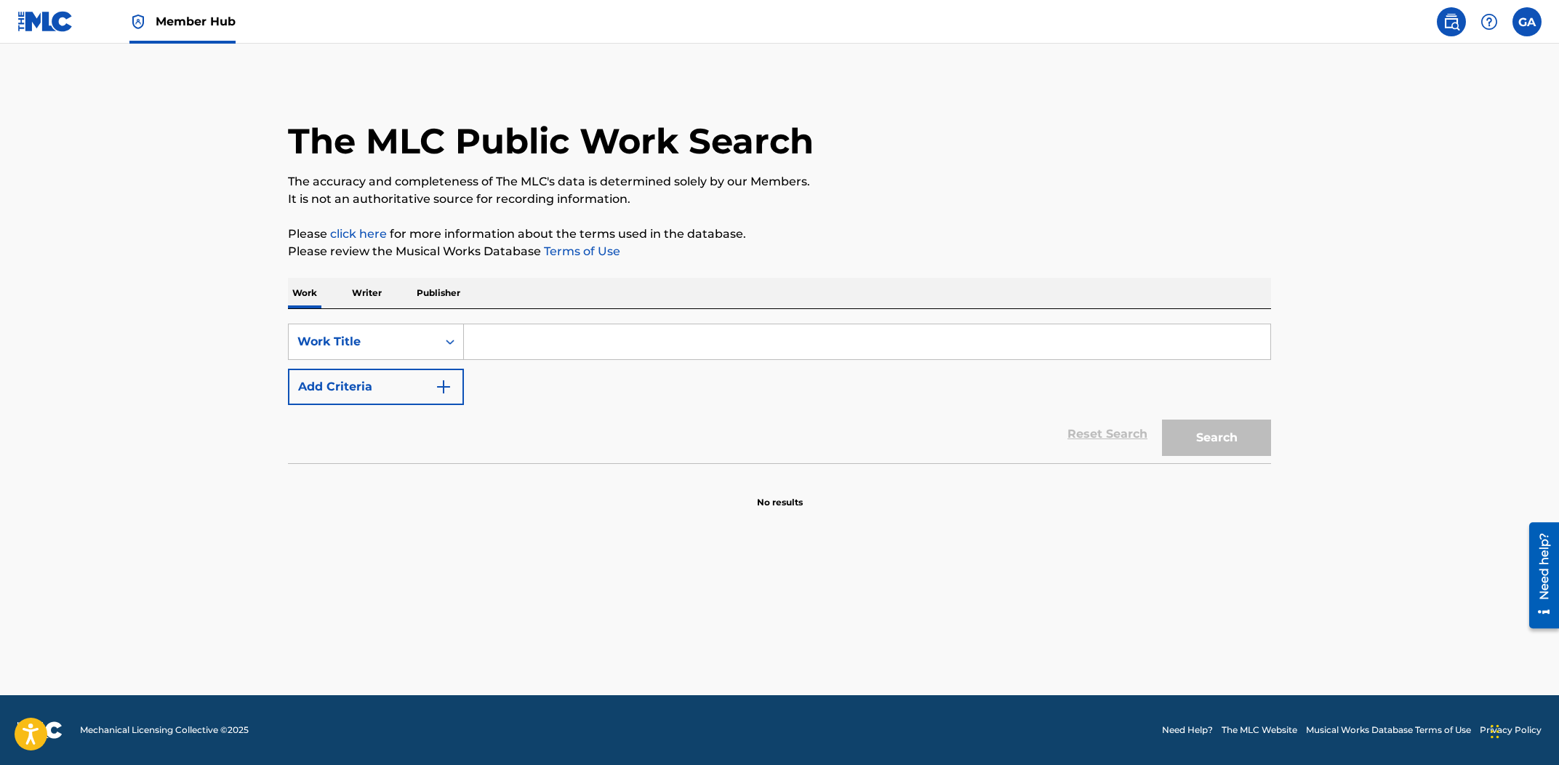
click at [545, 327] on input "Search Form" at bounding box center [867, 341] width 806 height 35
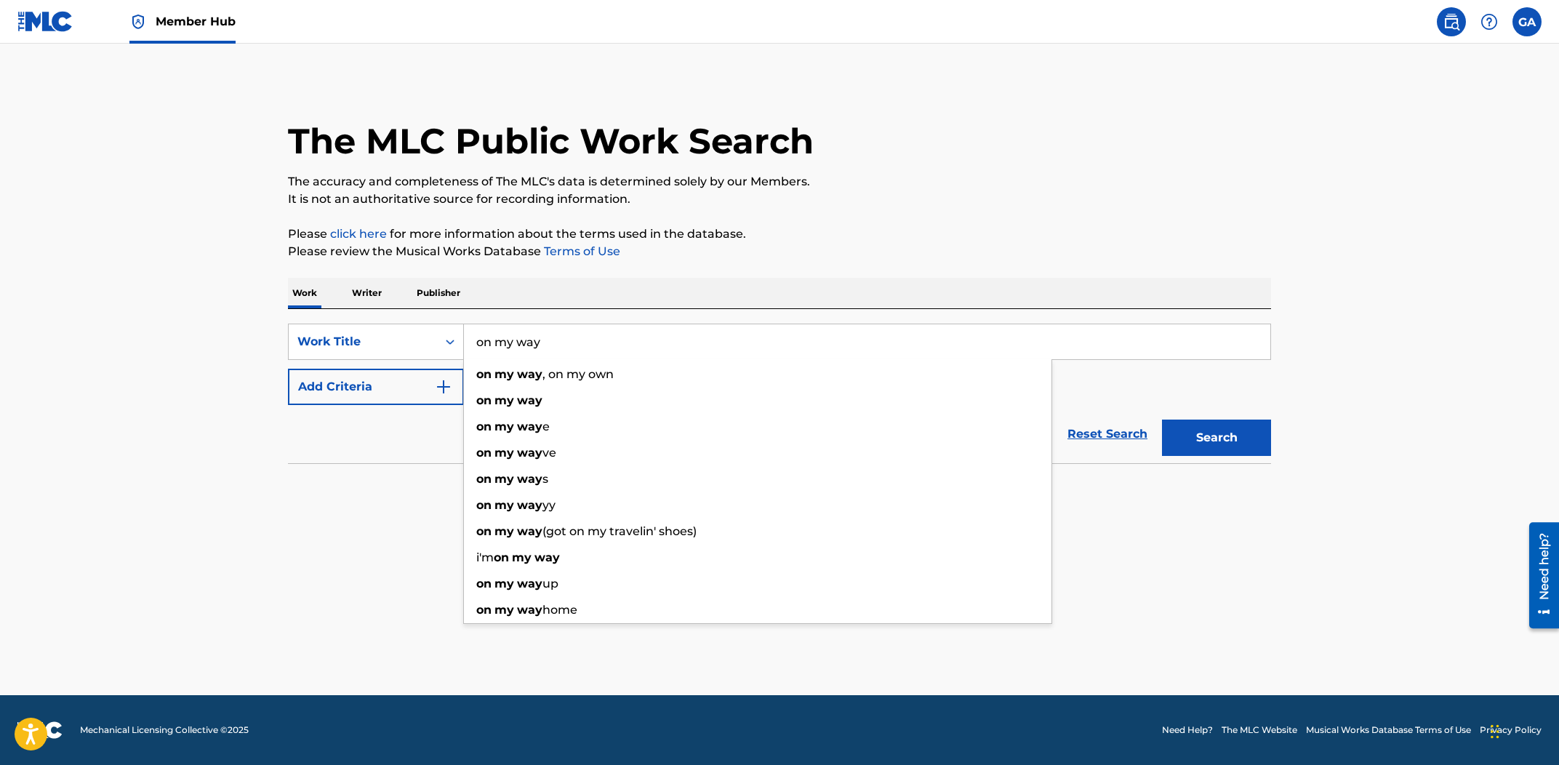
type input "on my way"
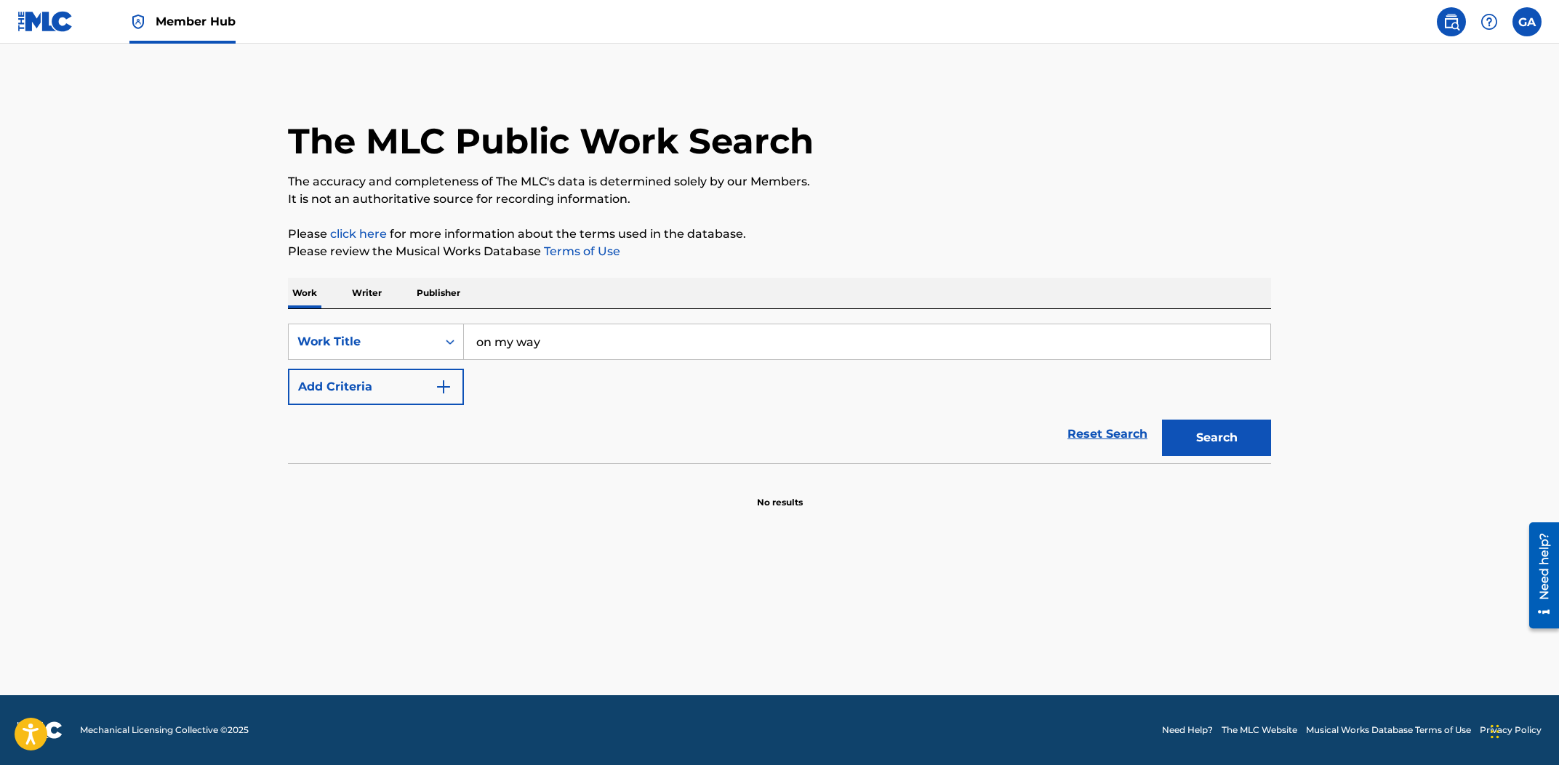
drag, startPoint x: 193, startPoint y: 264, endPoint x: 232, endPoint y: 281, distance: 42.3
click at [193, 264] on main "The MLC Public Work Search The accuracy and completeness of The MLC's data is d…" at bounding box center [779, 369] width 1559 height 651
click at [406, 369] on button "Add Criteria" at bounding box center [376, 387] width 176 height 36
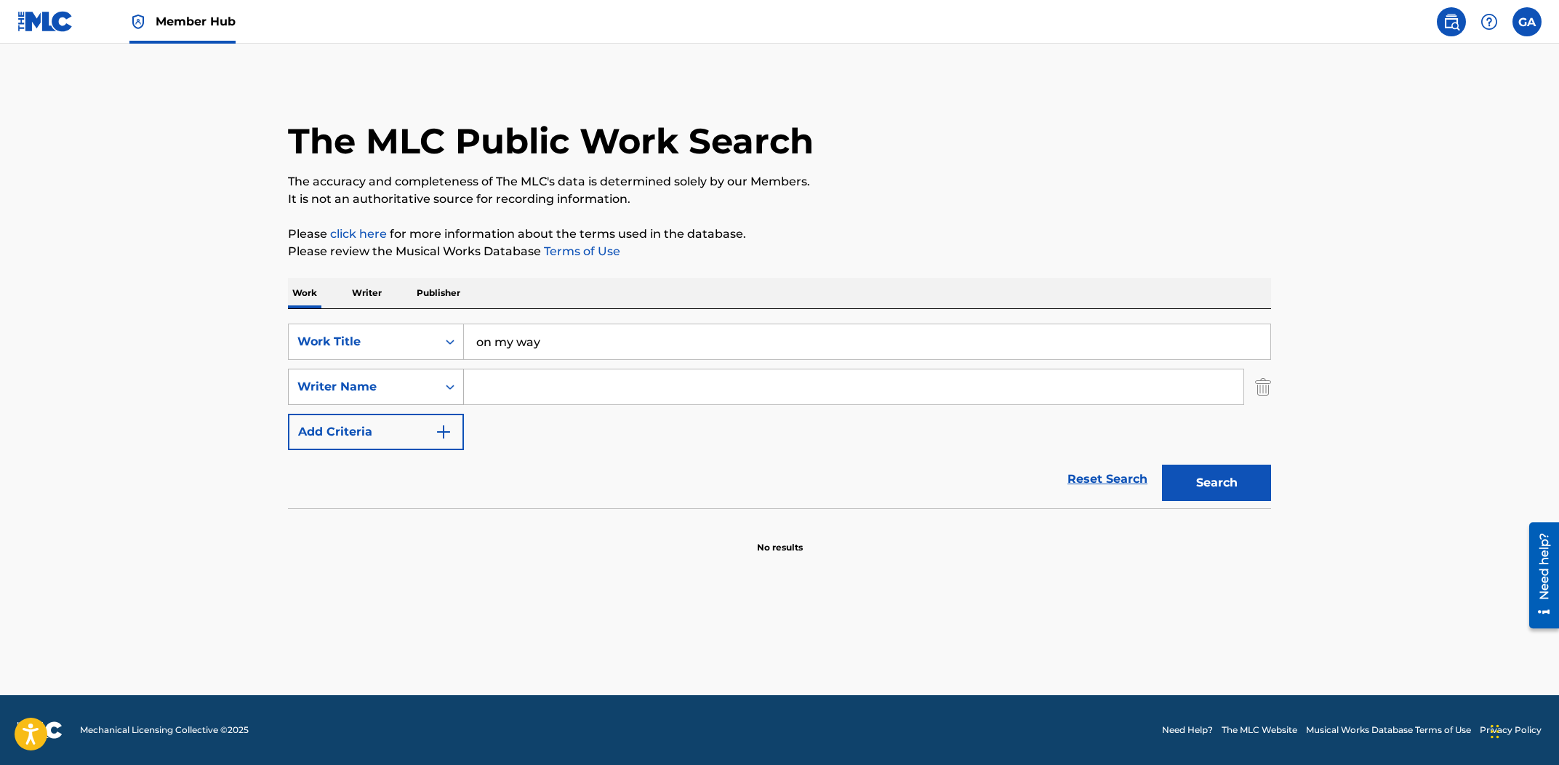
click at [398, 379] on div "Writer Name" at bounding box center [362, 386] width 131 height 17
drag, startPoint x: 422, startPoint y: 377, endPoint x: 464, endPoint y: 379, distance: 41.5
click at [429, 377] on div "Writer Name" at bounding box center [363, 387] width 148 height 28
click at [472, 380] on input "Search Form" at bounding box center [853, 386] width 779 height 35
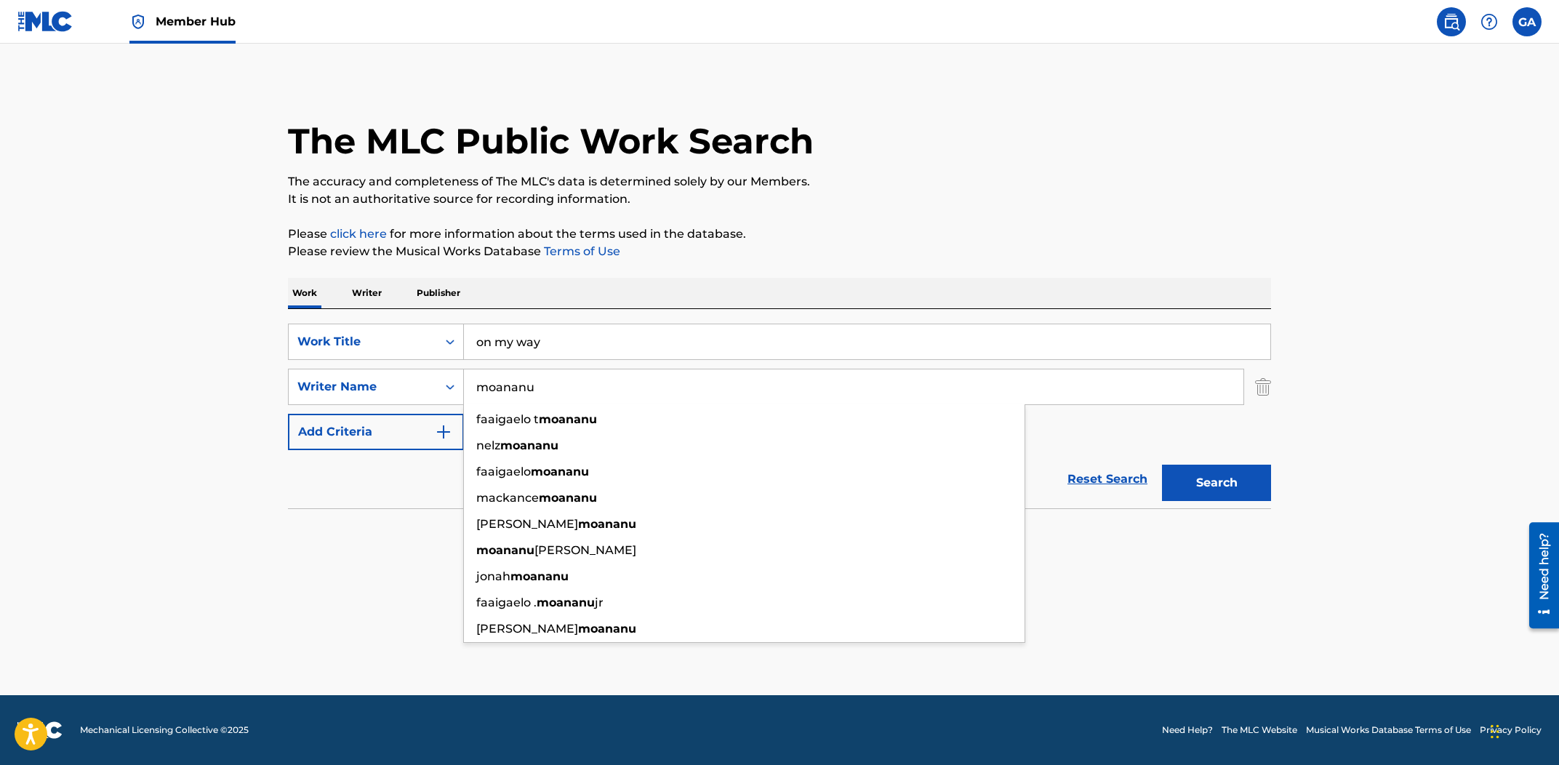
type input "moananu"
click at [1162, 465] on button "Search" at bounding box center [1216, 483] width 109 height 36
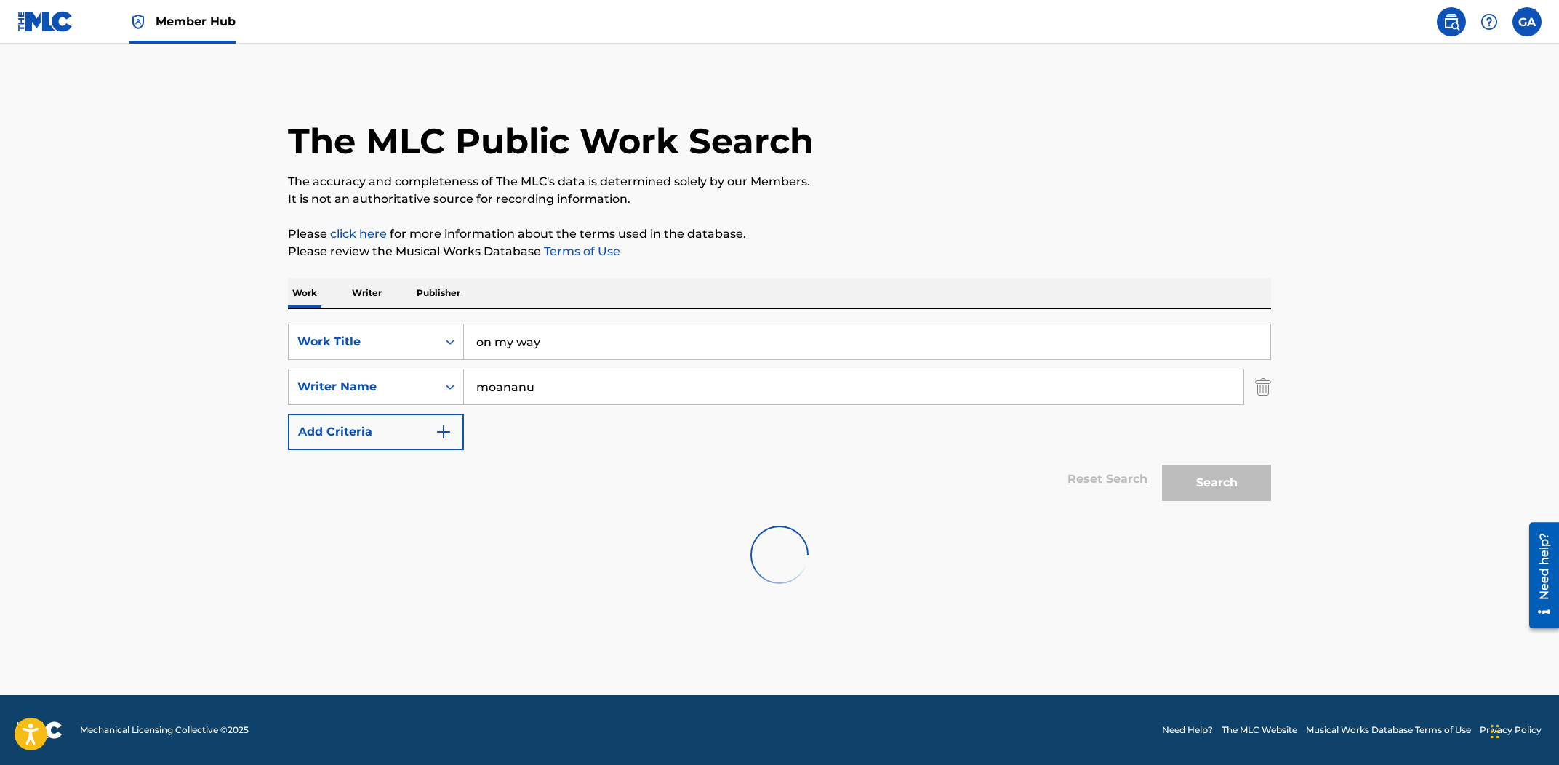
click at [817, 237] on p "Please click here for more information about the terms used in the database." at bounding box center [779, 233] width 983 height 17
click at [1272, 389] on div "The MLC Public Work Search The accuracy and completeness of The MLC's data is d…" at bounding box center [779, 317] width 1018 height 474
drag, startPoint x: 1268, startPoint y: 389, endPoint x: 1236, endPoint y: 385, distance: 32.2
click at [1268, 389] on img "Search Form" at bounding box center [1263, 387] width 16 height 36
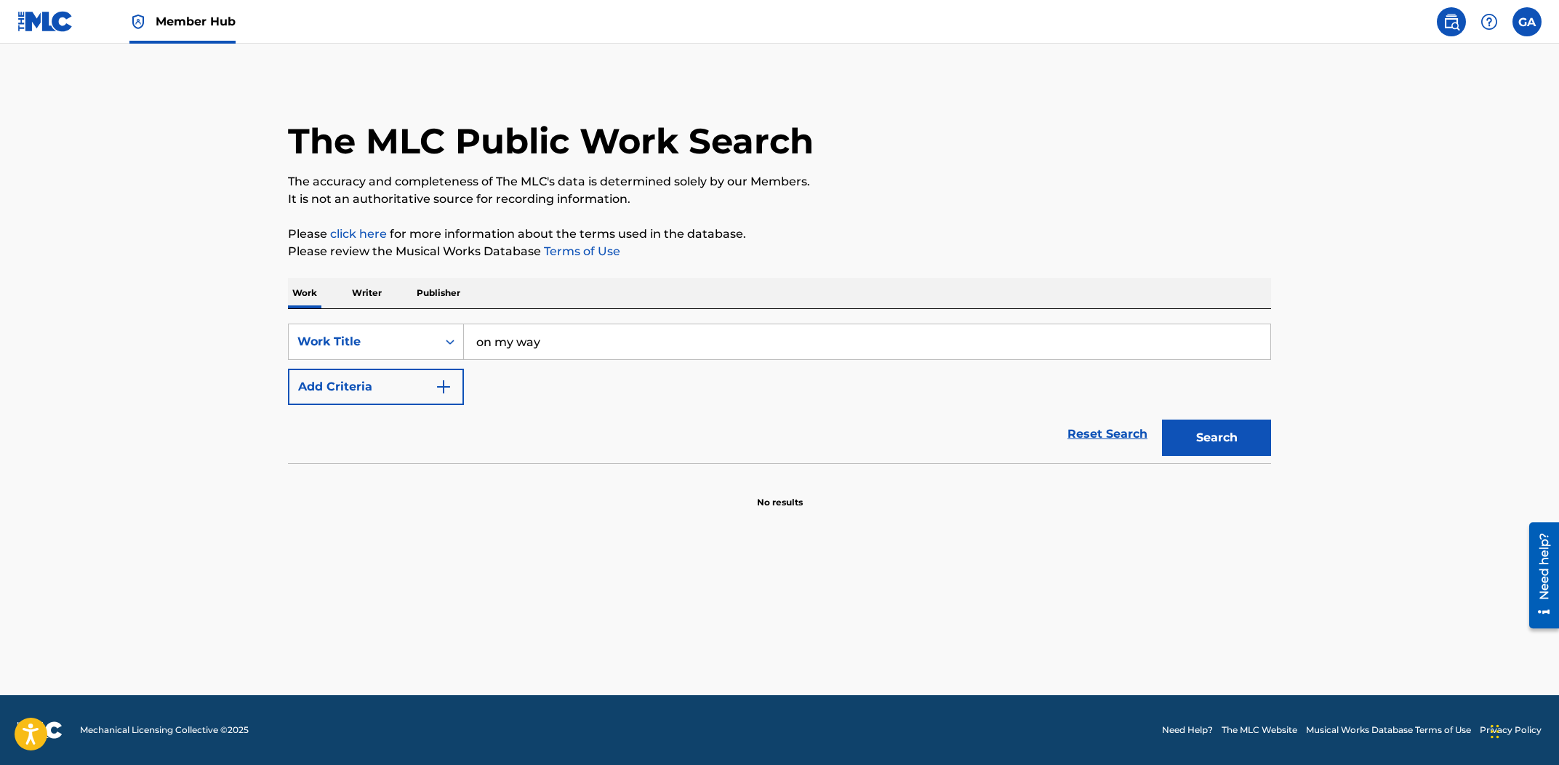
click at [1218, 348] on input "on my way" at bounding box center [867, 341] width 806 height 35
paste input "TUPULAGA A'[PERSON_NAME] MAI"
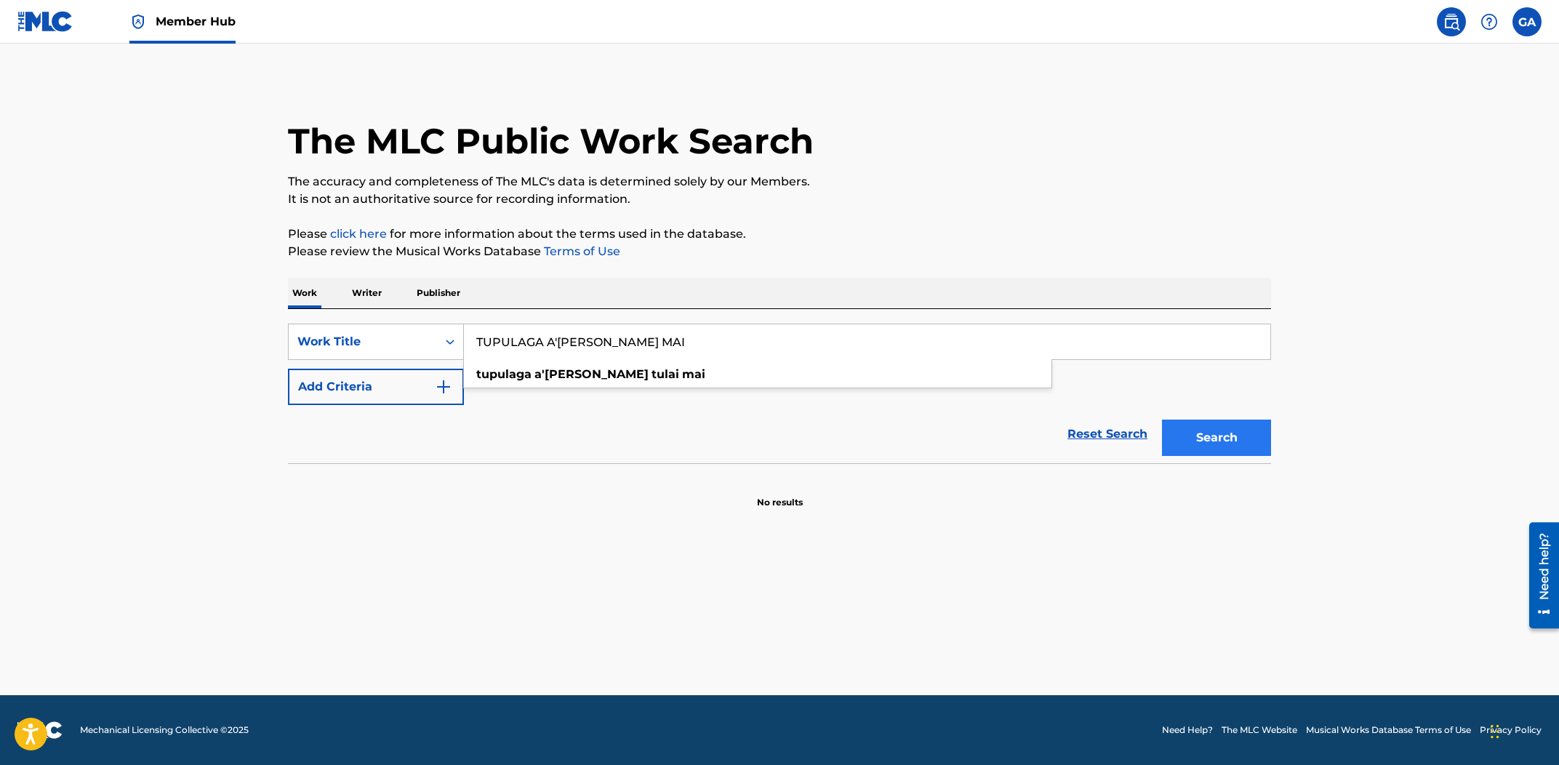
type input "TUPULAGA A'[PERSON_NAME] MAI"
click at [1231, 440] on button "Search" at bounding box center [1216, 438] width 109 height 36
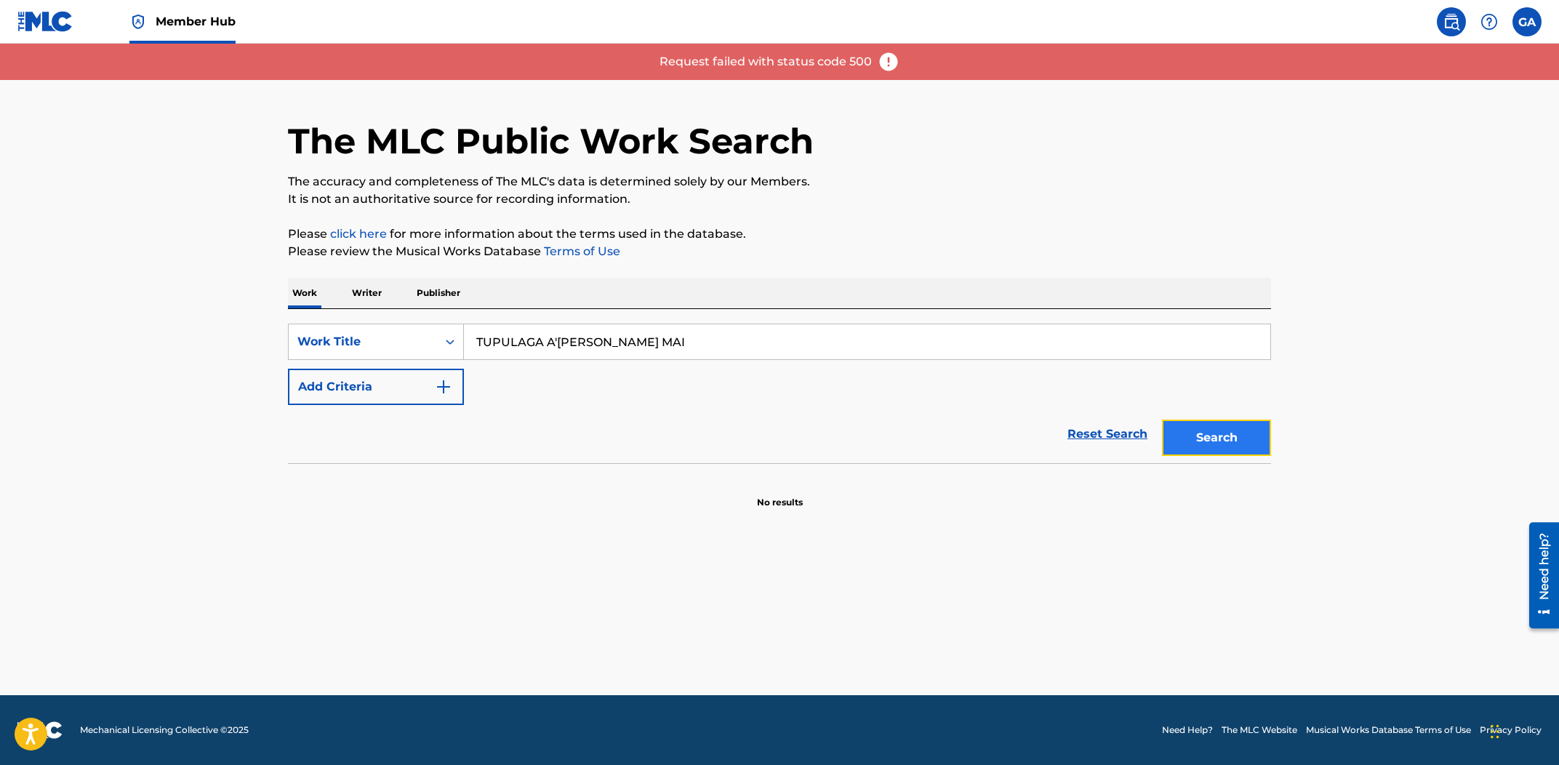
click at [1213, 441] on button "Search" at bounding box center [1216, 438] width 109 height 36
